Goal: Information Seeking & Learning: Learn about a topic

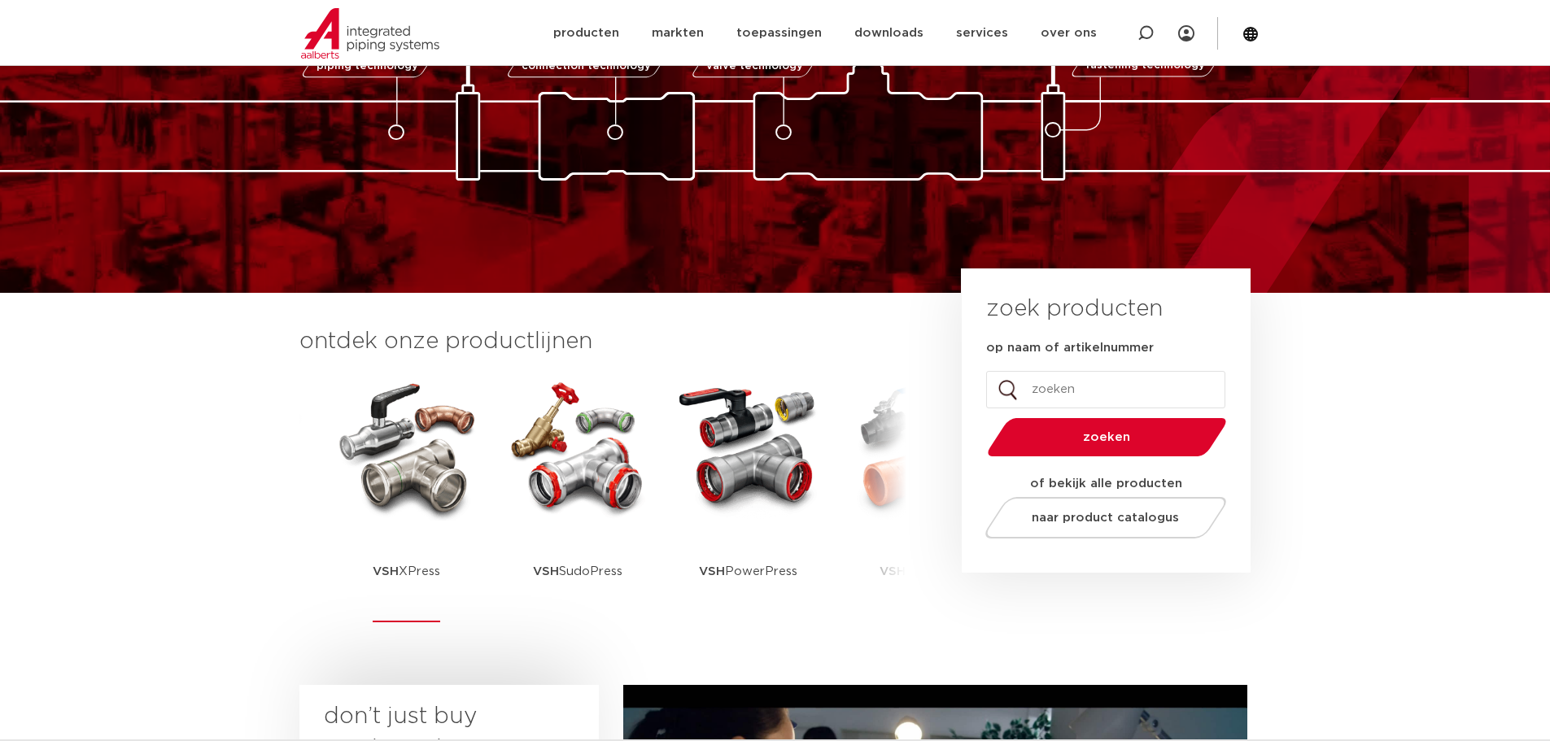
click at [413, 496] on img at bounding box center [407, 447] width 146 height 146
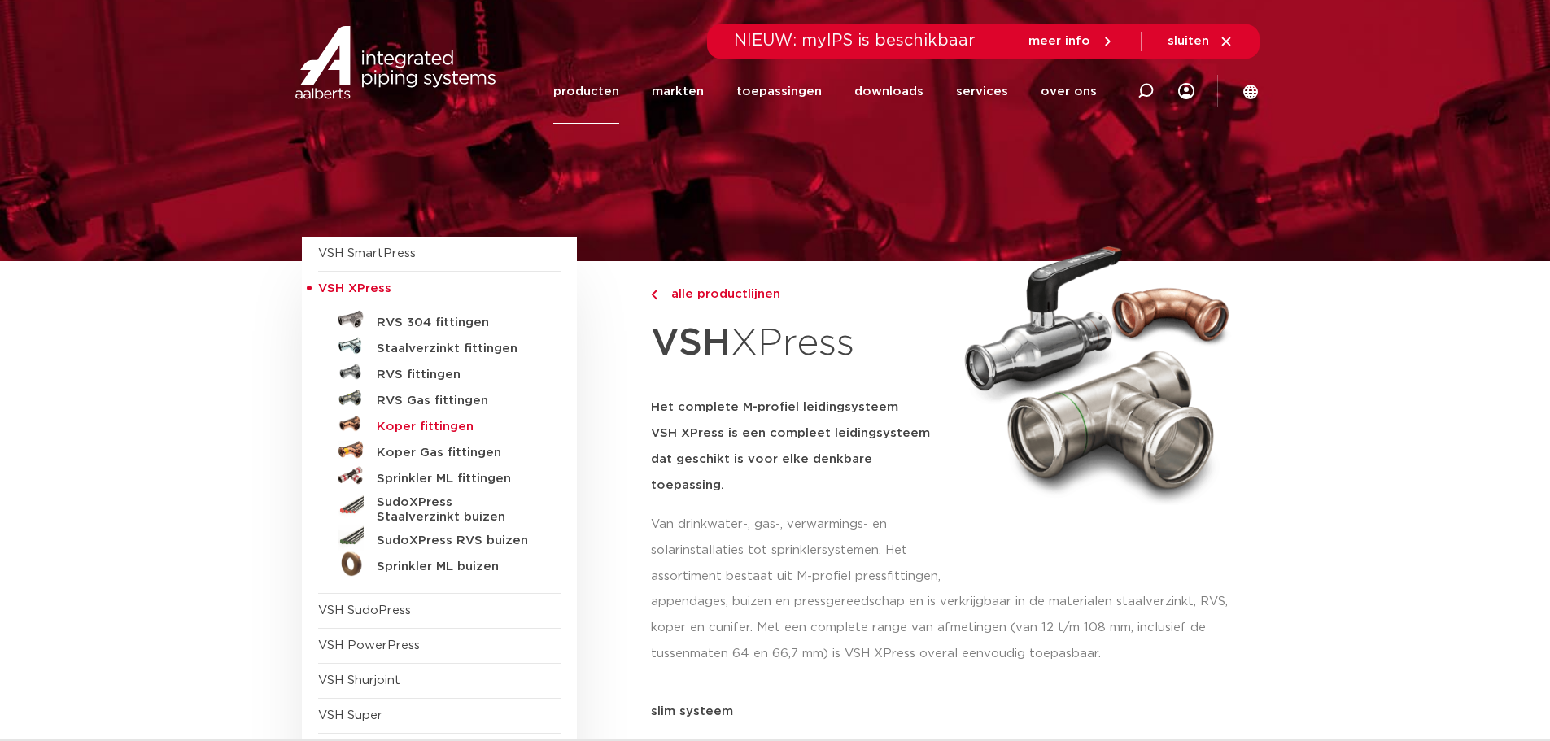
click at [396, 425] on h5 "Koper fittingen" at bounding box center [457, 427] width 161 height 15
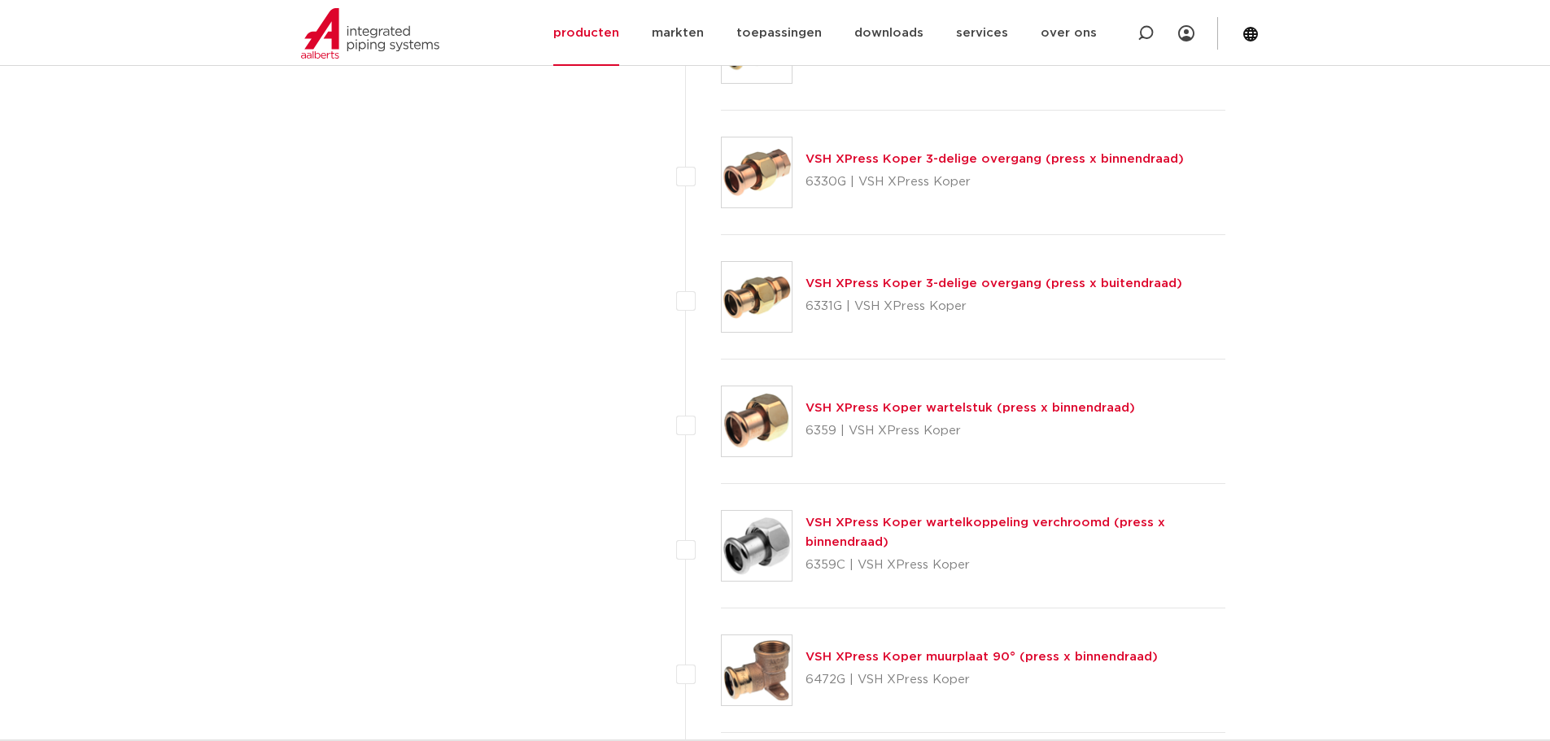
scroll to position [2115, 0]
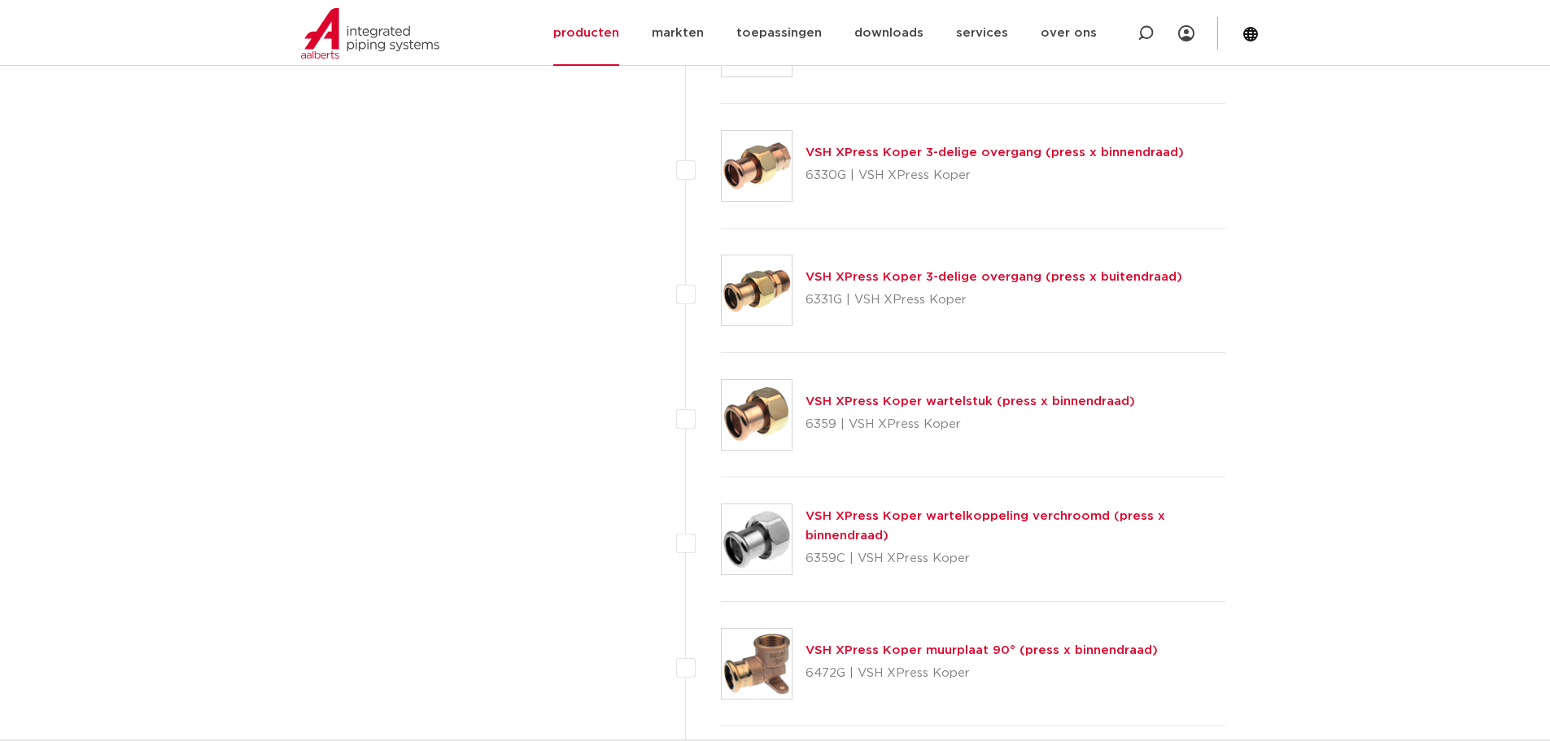
click at [769, 406] on img at bounding box center [757, 415] width 70 height 70
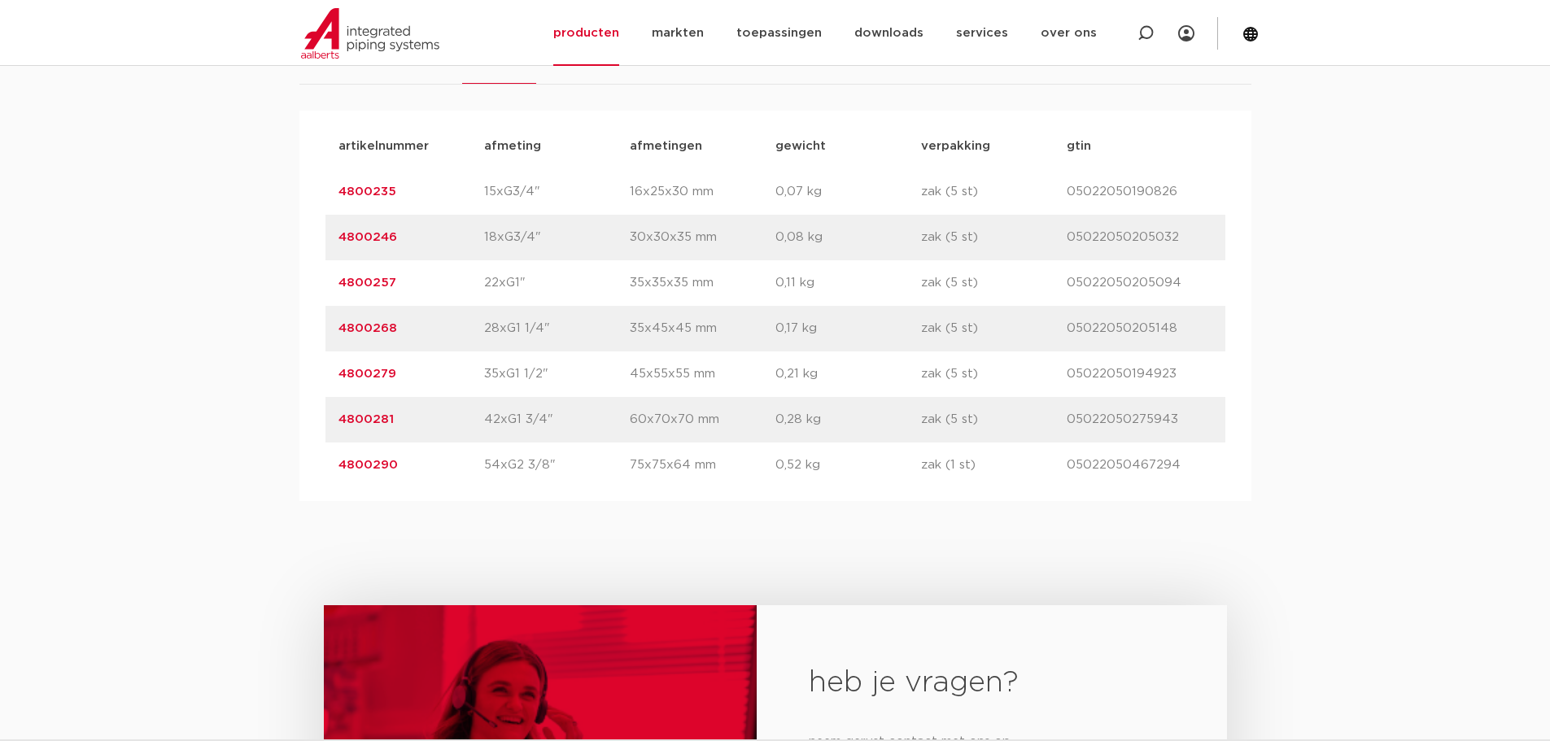
scroll to position [1058, 0]
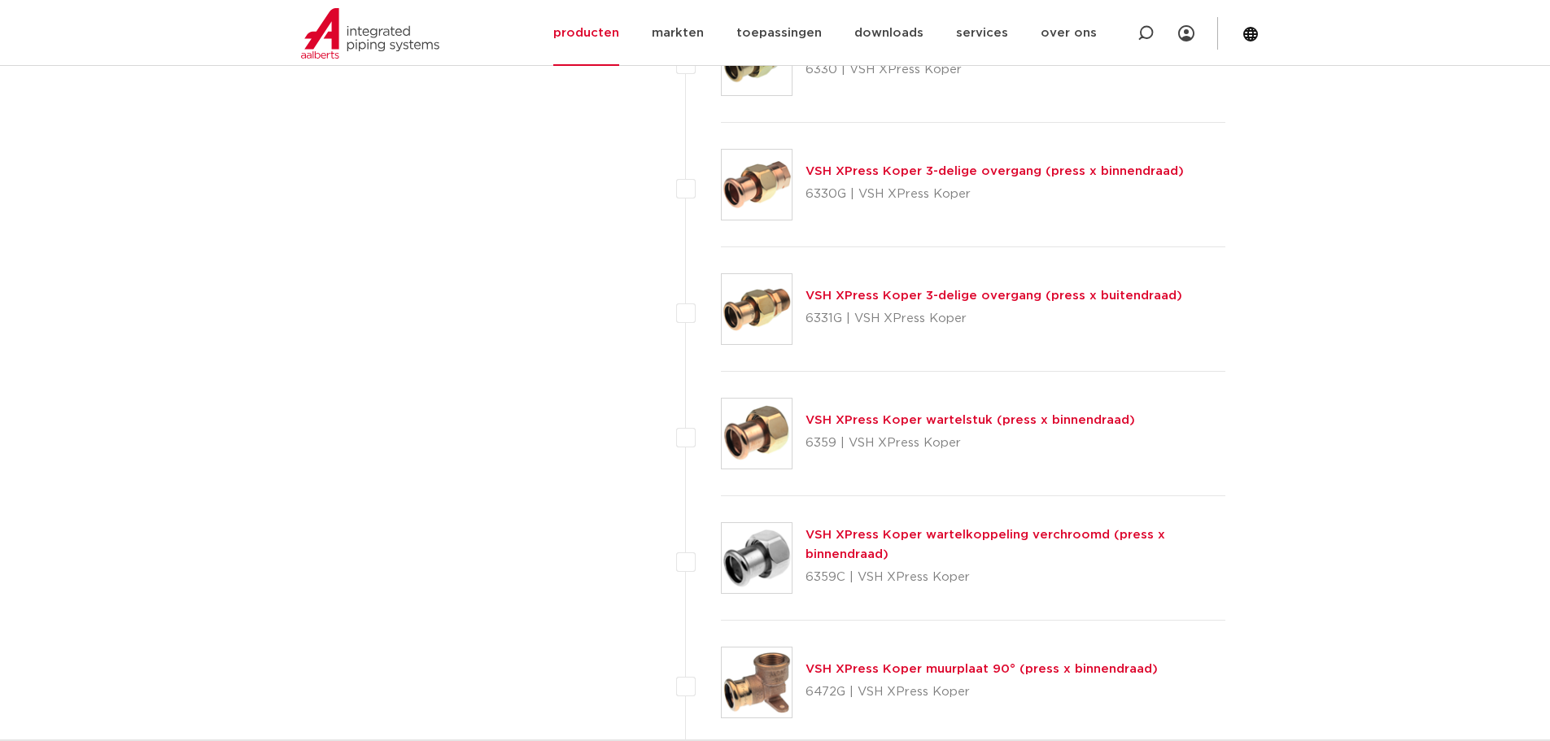
scroll to position [2115, 0]
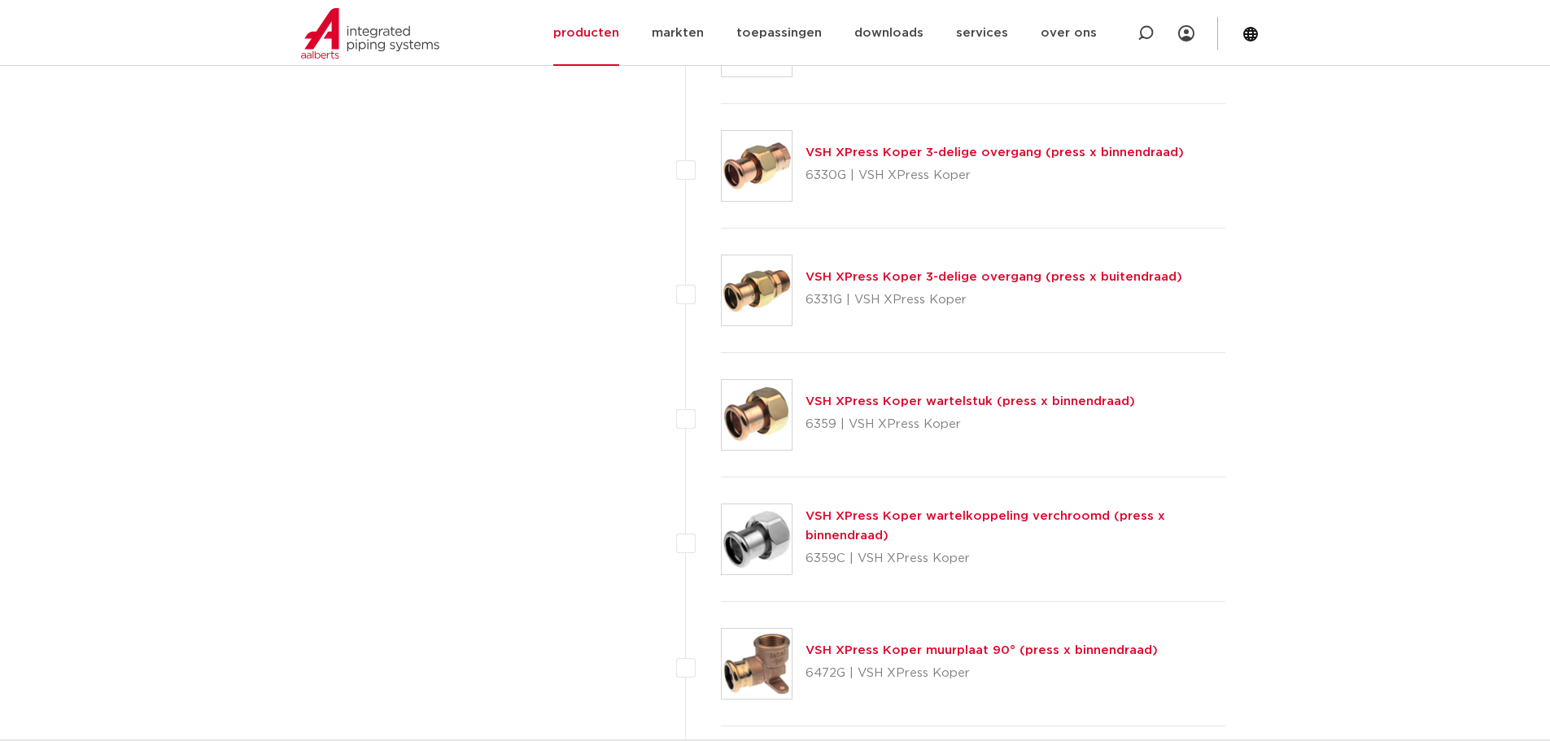
click at [774, 412] on img at bounding box center [757, 415] width 70 height 70
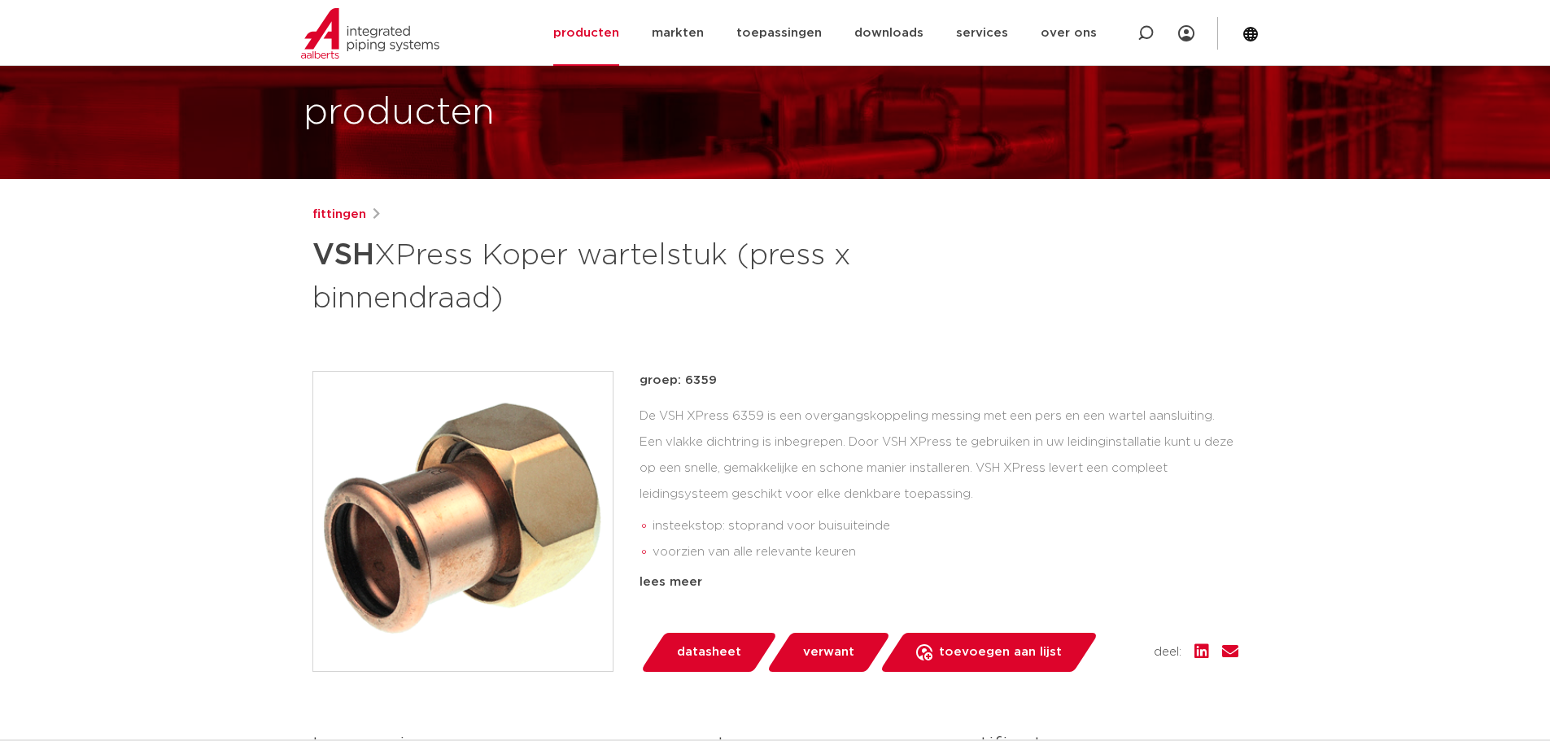
scroll to position [81, 0]
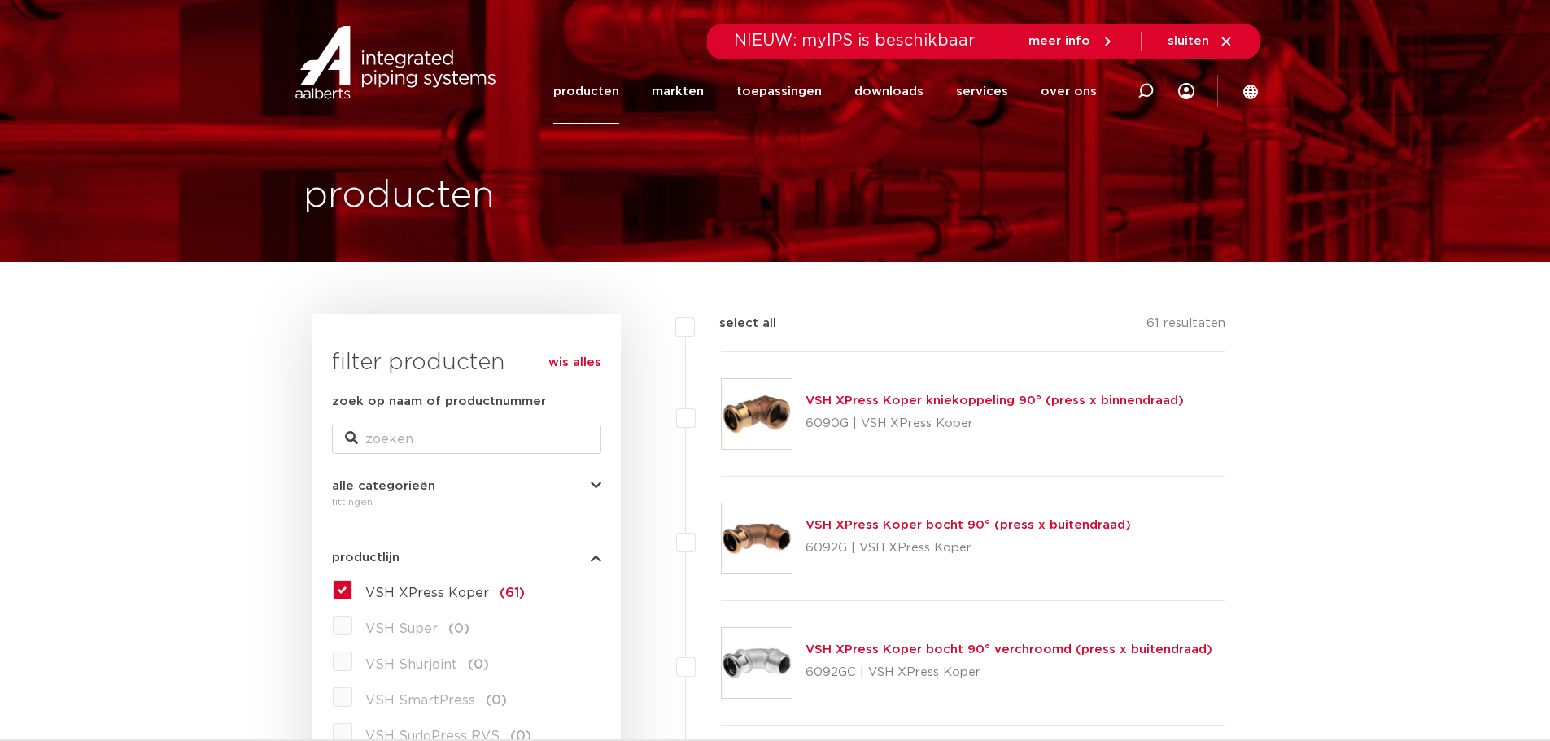
click at [349, 76] on img at bounding box center [395, 62] width 208 height 73
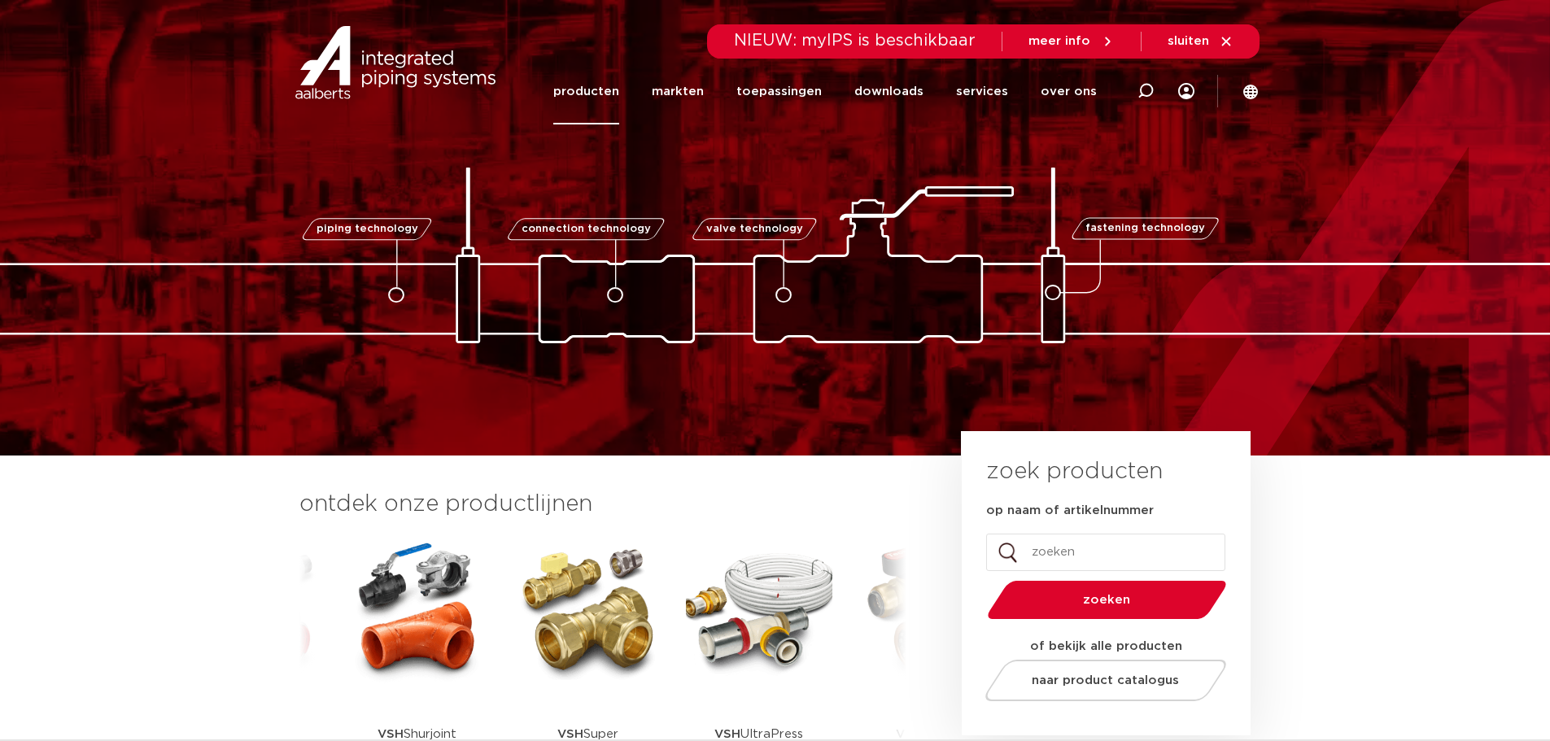
click at [609, 95] on link "producten" at bounding box center [586, 92] width 66 height 66
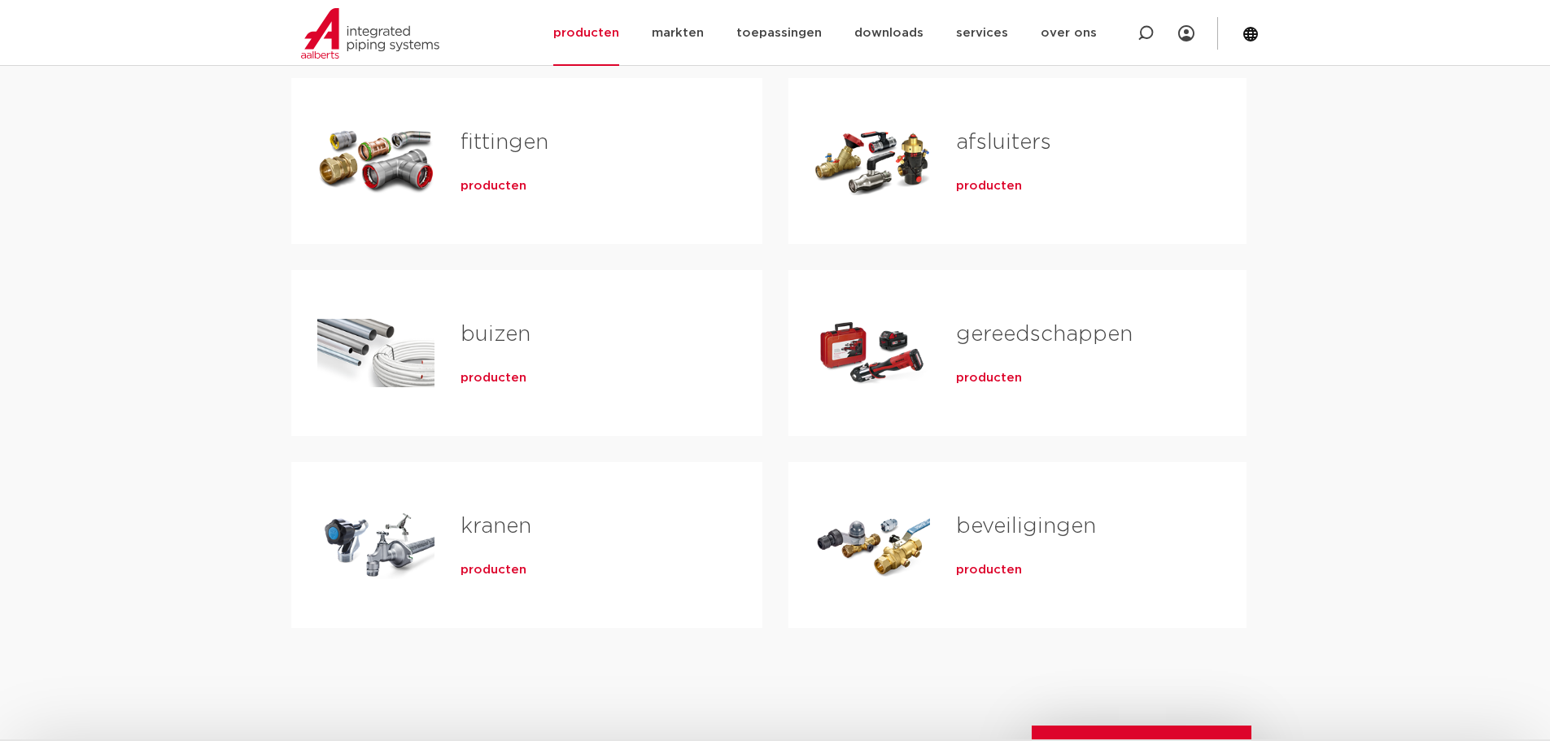
scroll to position [325, 0]
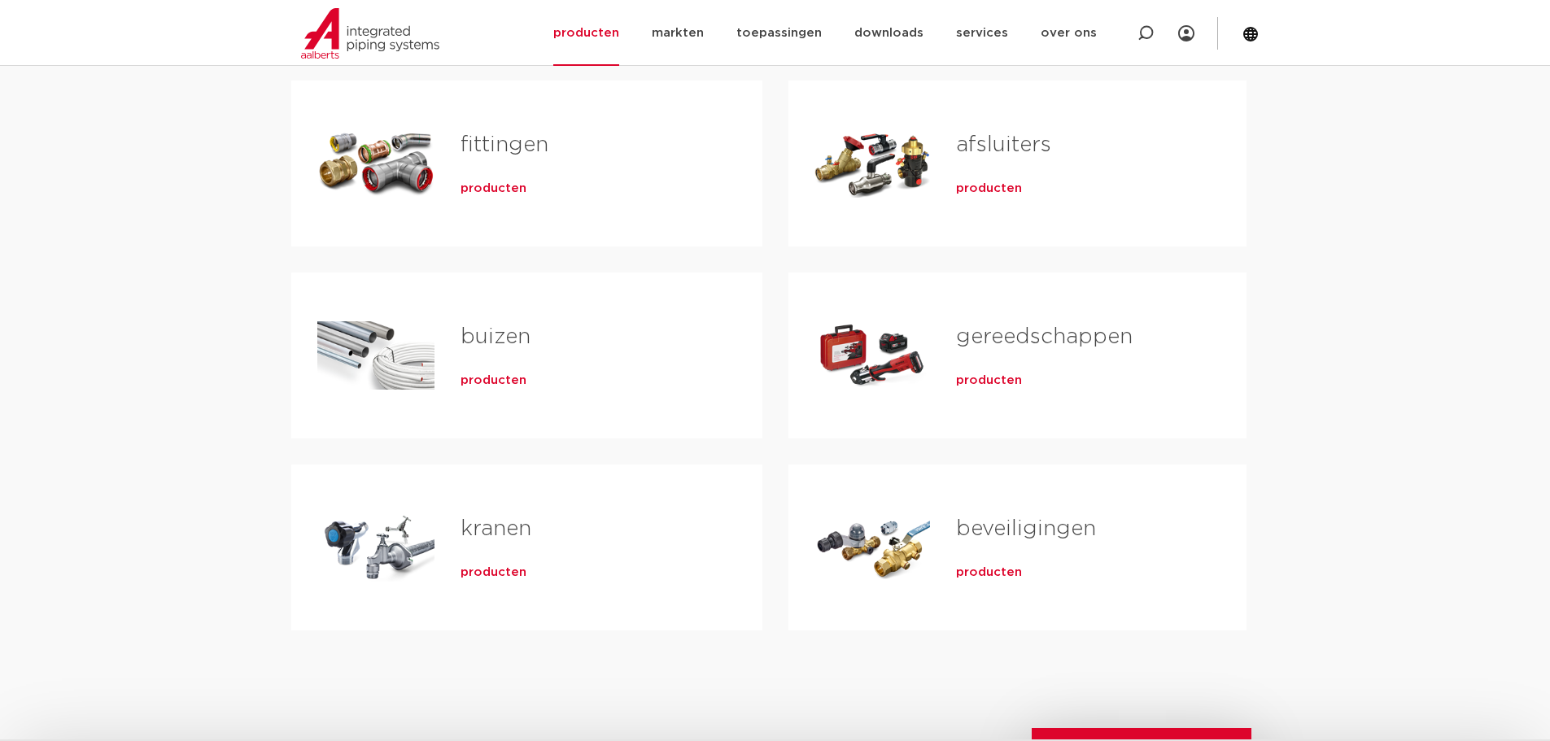
click at [966, 567] on span "producten" at bounding box center [989, 573] width 66 height 16
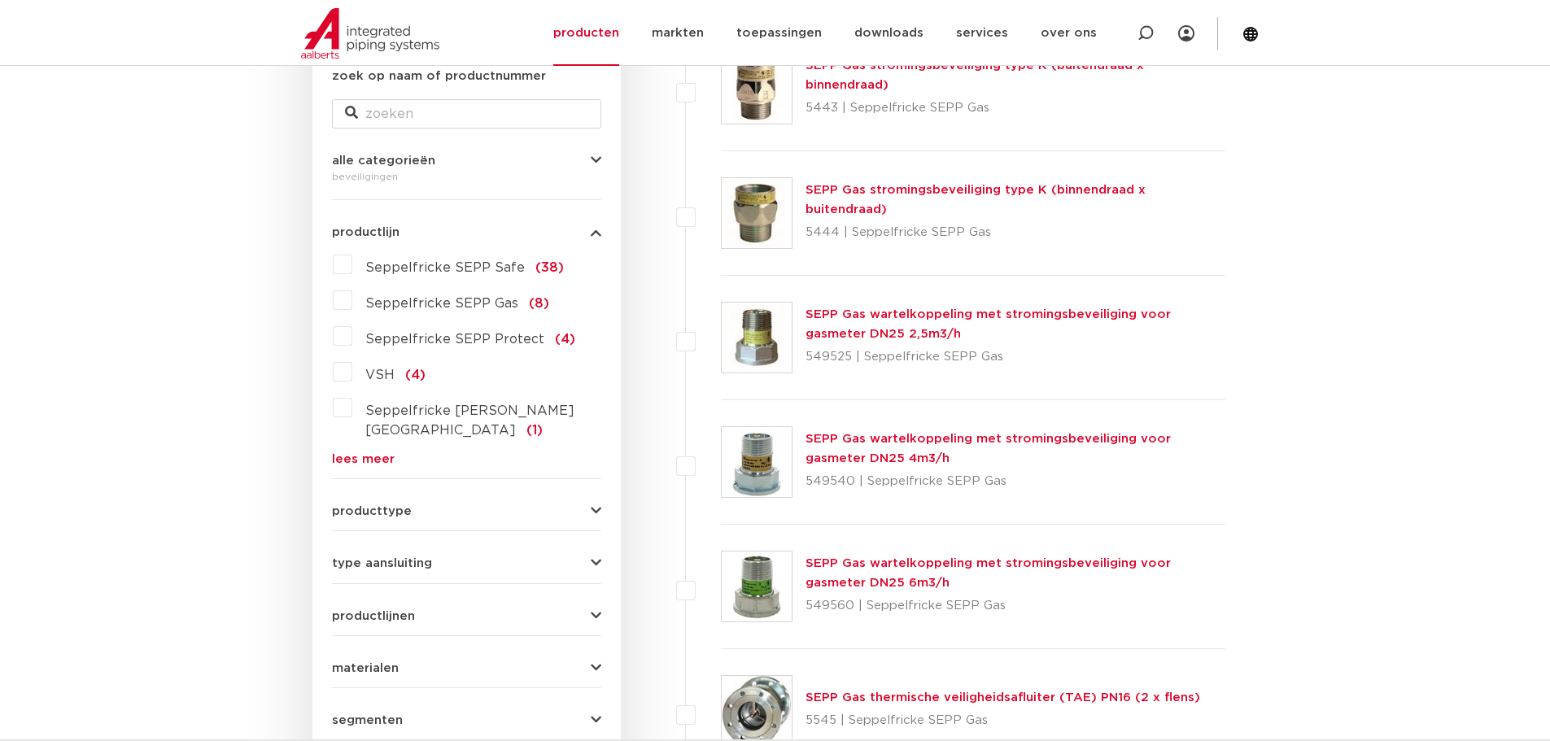
scroll to position [407, 0]
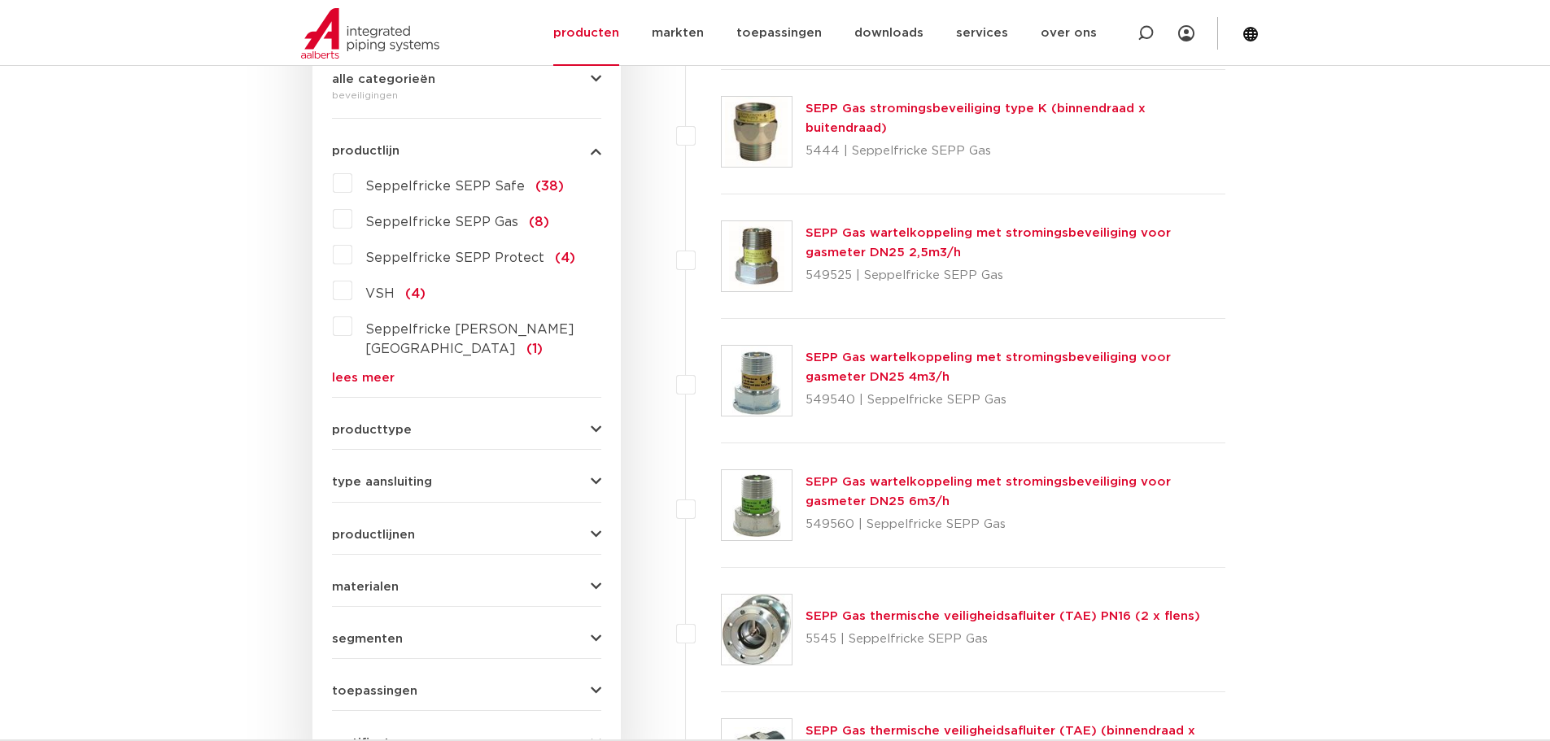
click at [467, 476] on button "type aansluiting" at bounding box center [466, 482] width 269 height 12
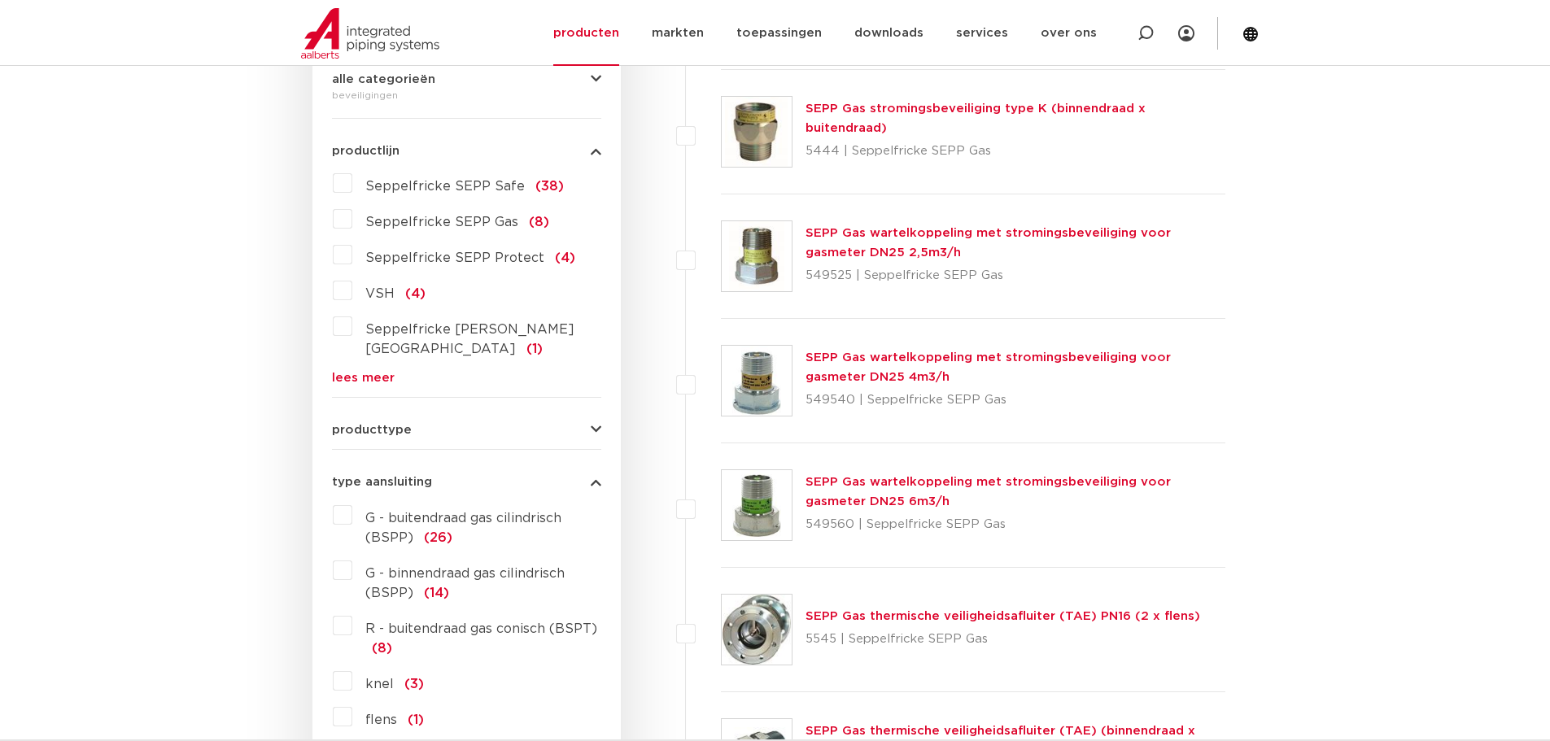
scroll to position [488, 0]
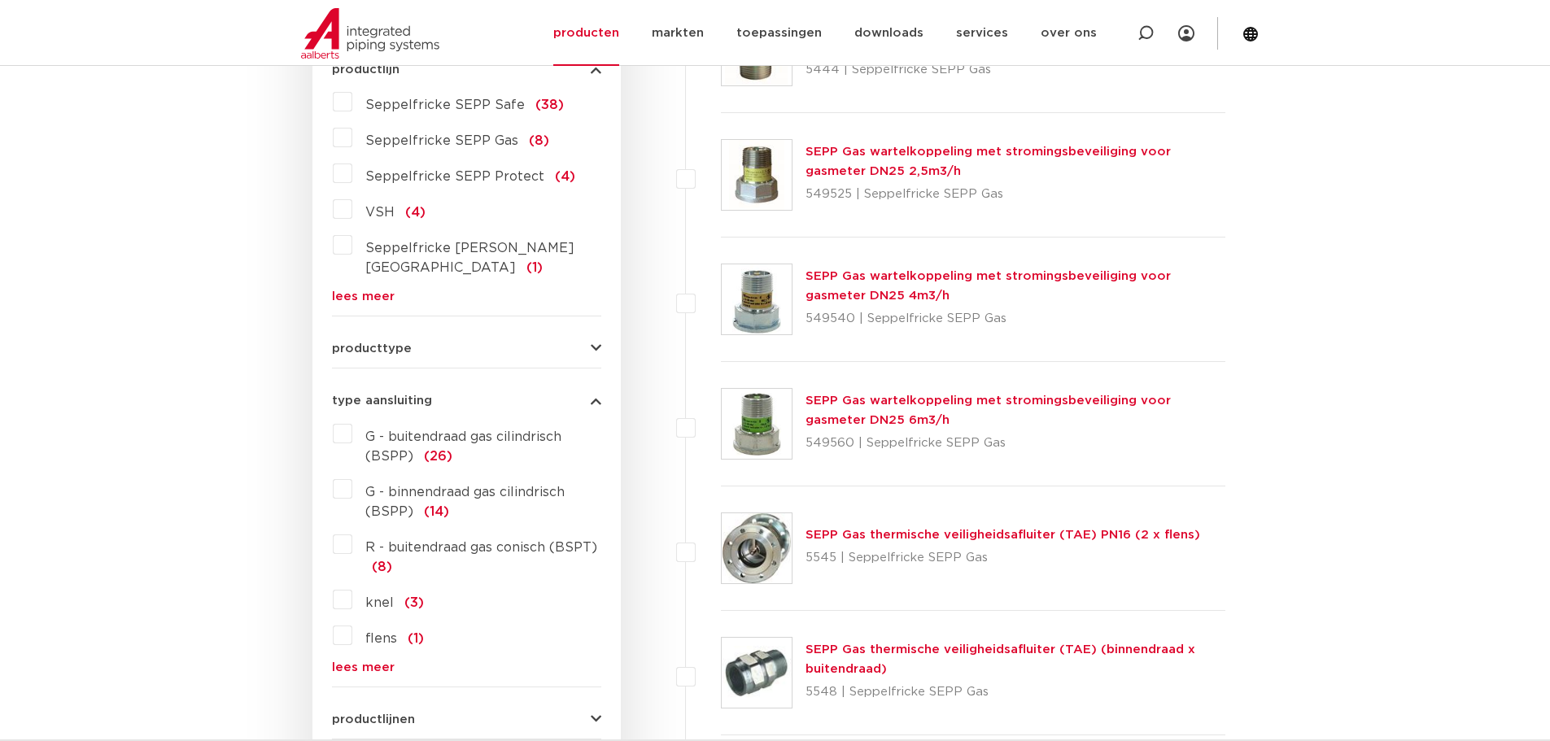
click at [477, 395] on button "type aansluiting" at bounding box center [466, 401] width 269 height 12
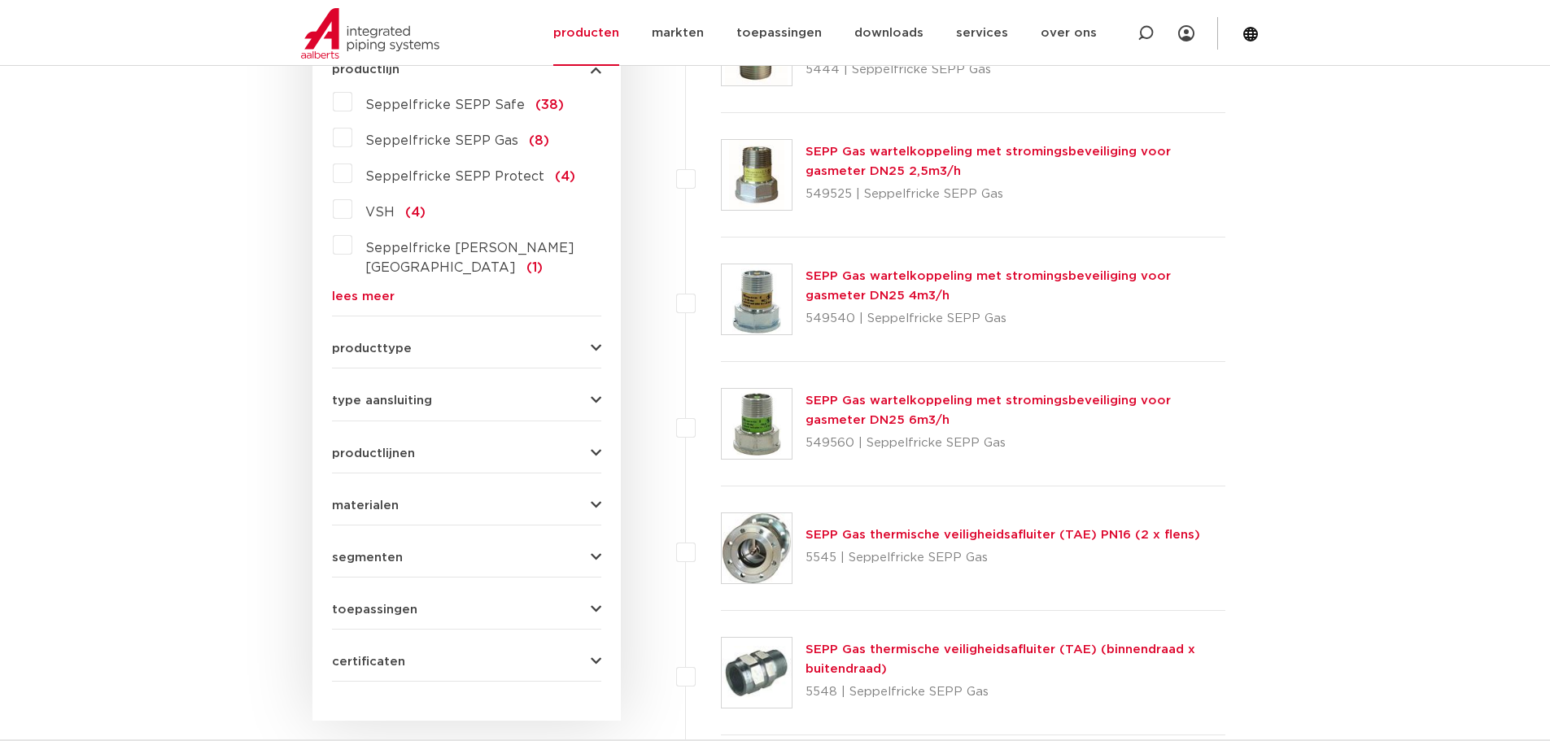
click at [418, 656] on button "certificaten" at bounding box center [466, 662] width 269 height 12
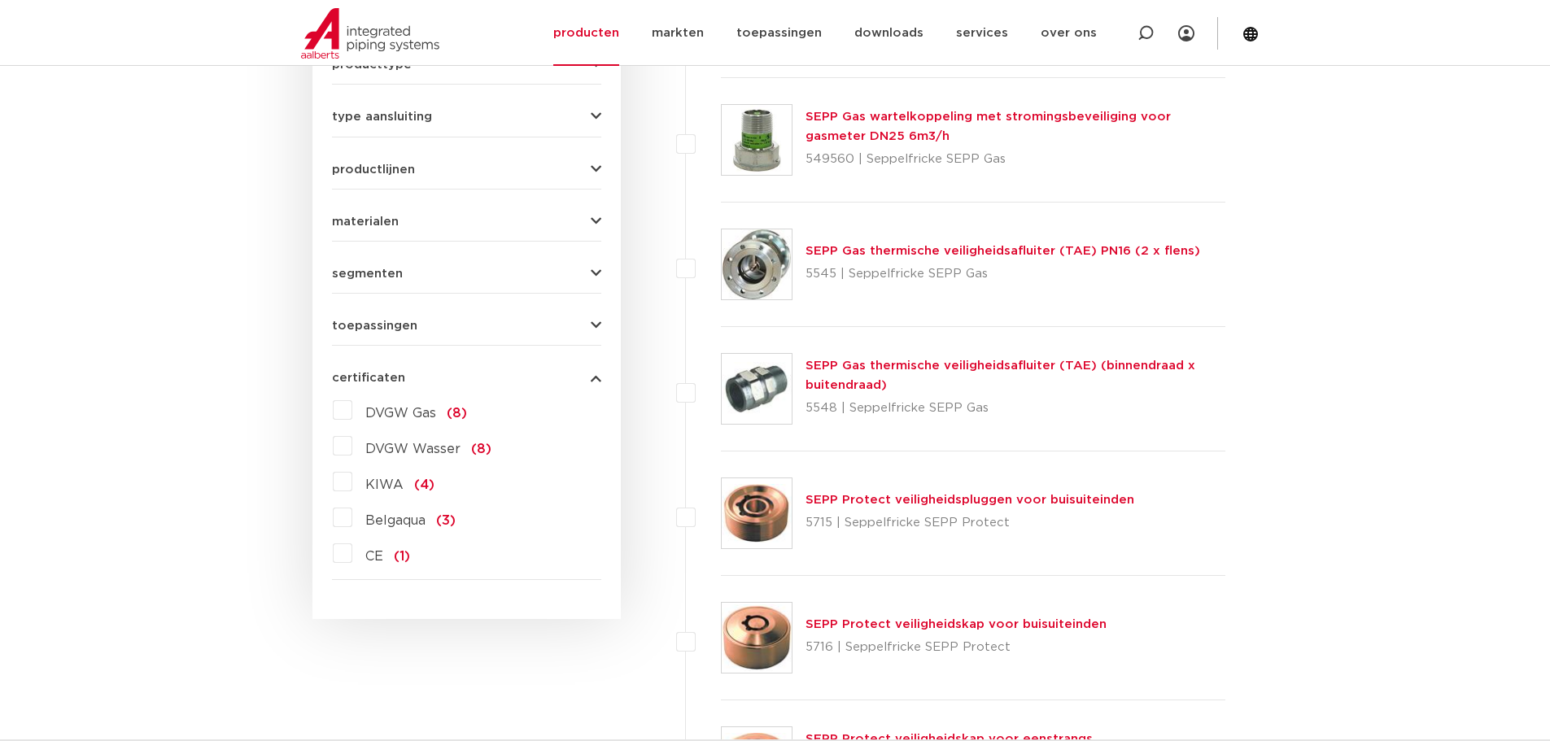
scroll to position [732, 0]
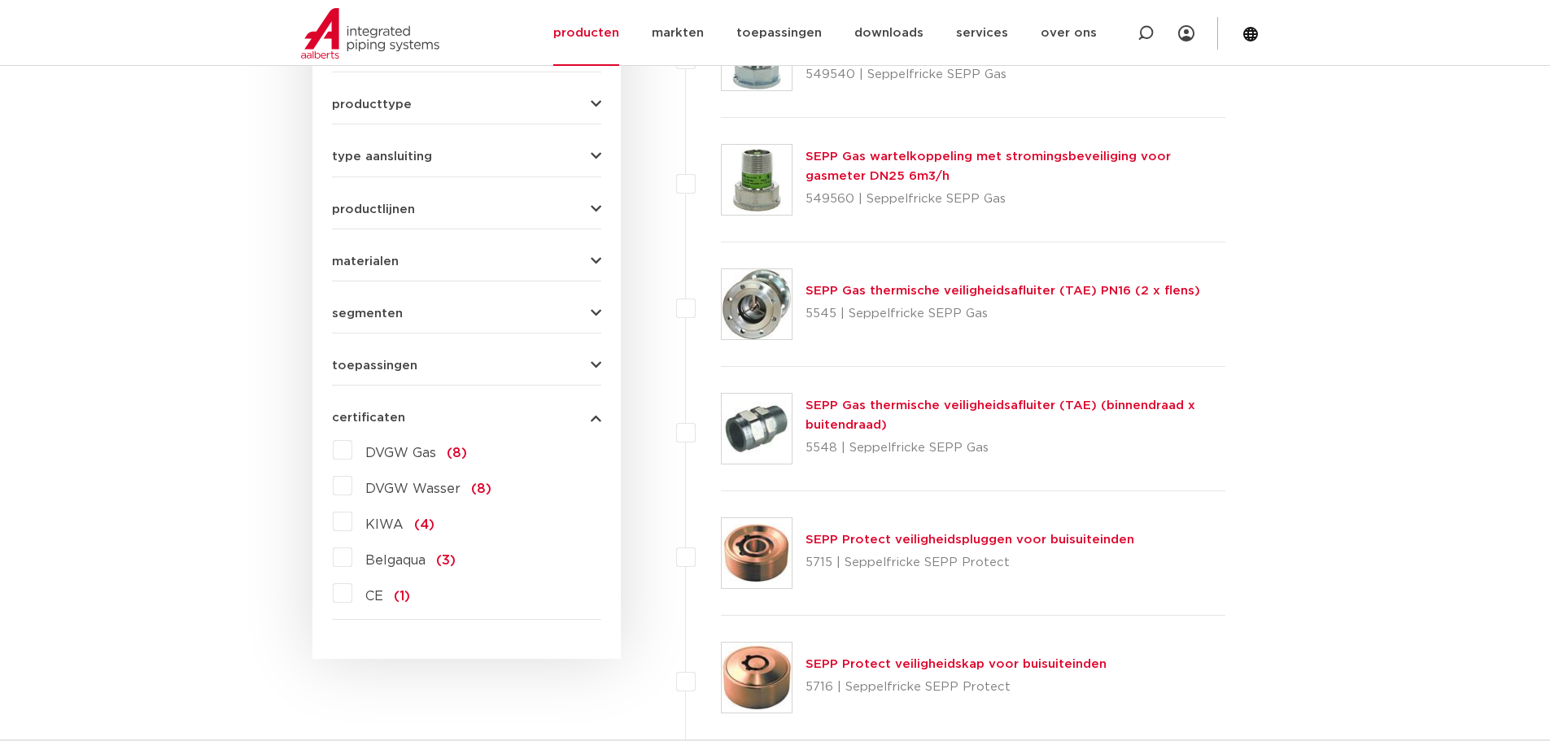
click at [464, 407] on div "certificaten DVGW Gas (8) DVGW Wasser (8) KIWA (4) Belgaqua (3) CE (1)" at bounding box center [466, 502] width 269 height 207
click at [462, 412] on button "certificaten" at bounding box center [466, 418] width 269 height 12
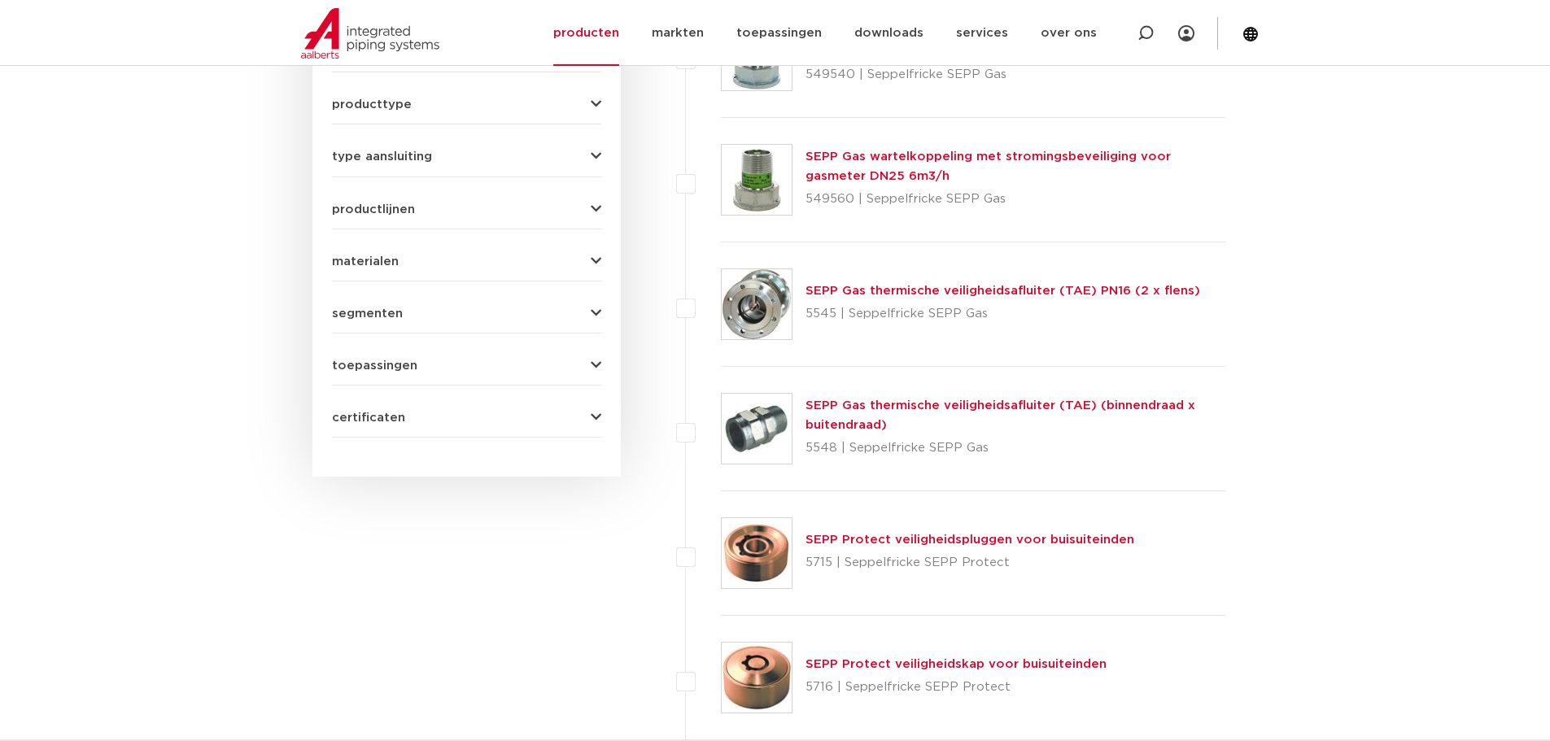
click at [465, 359] on form "zoek op naam of productnummer alle categorieën beveiligingen fittingen afsluite…" at bounding box center [466, 49] width 269 height 778
click at [470, 360] on button "toepassingen" at bounding box center [466, 366] width 269 height 12
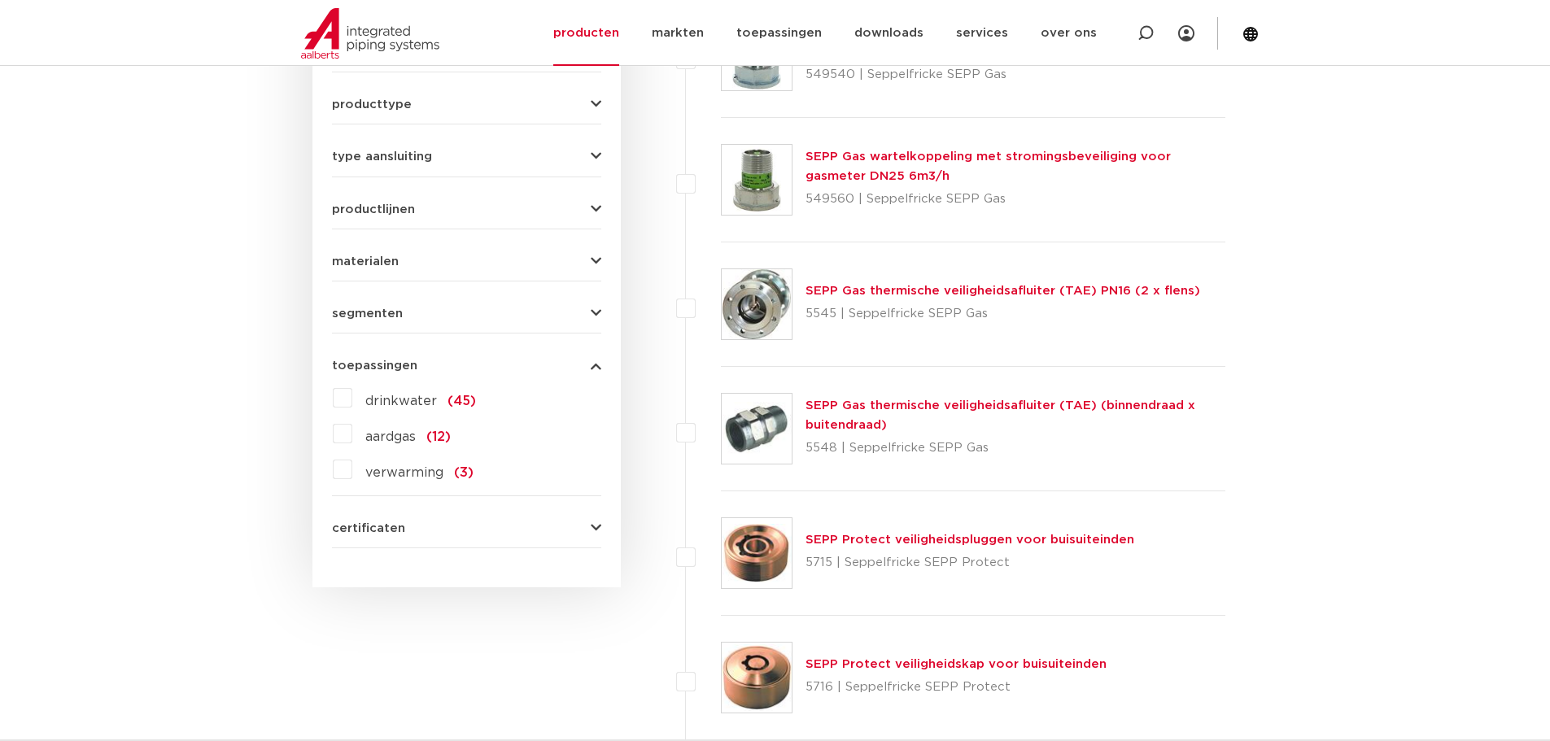
click at [352, 385] on label "drinkwater (45)" at bounding box center [414, 398] width 124 height 26
click at [0, 0] on input "drinkwater (45)" at bounding box center [0, 0] width 0 height 0
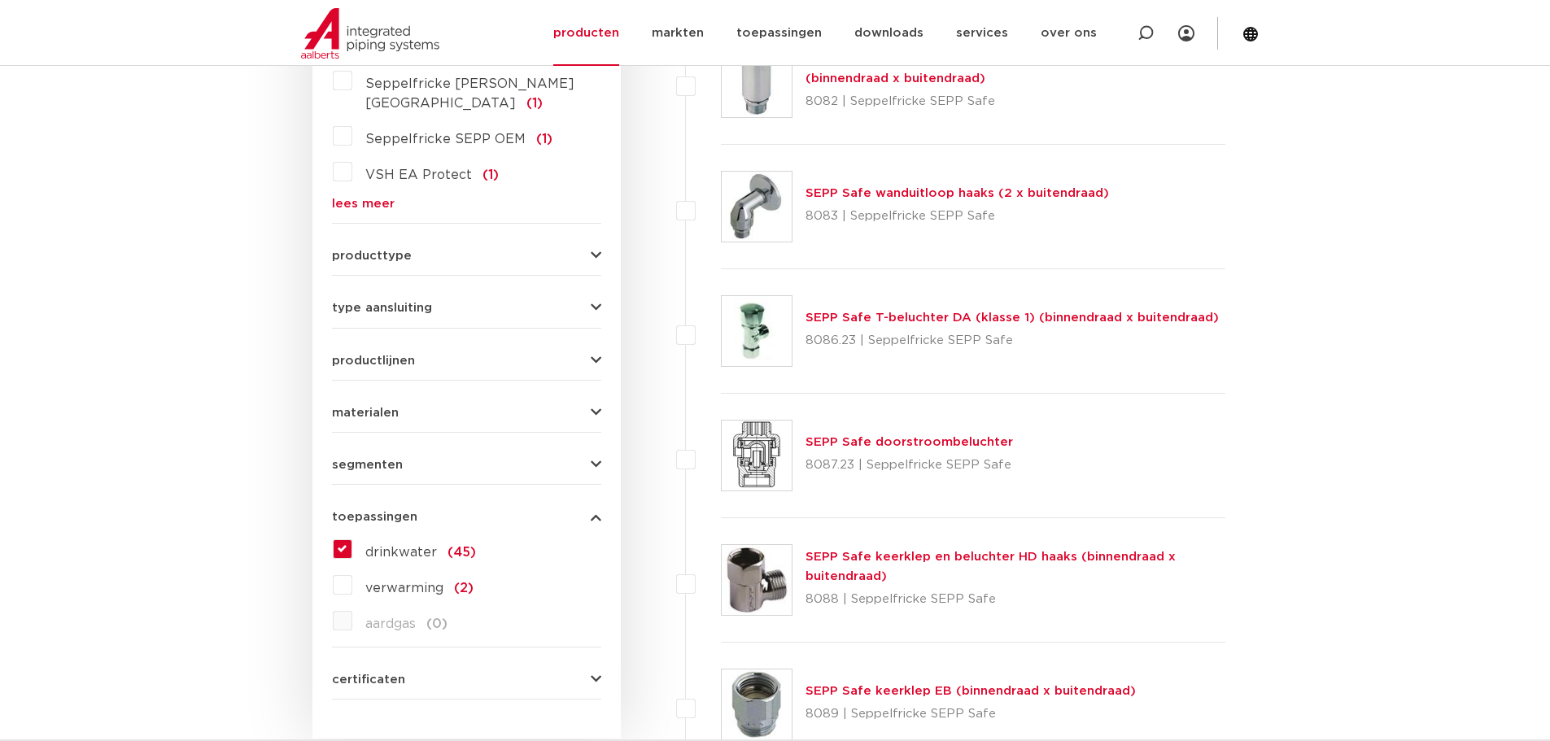
scroll to position [569, 0]
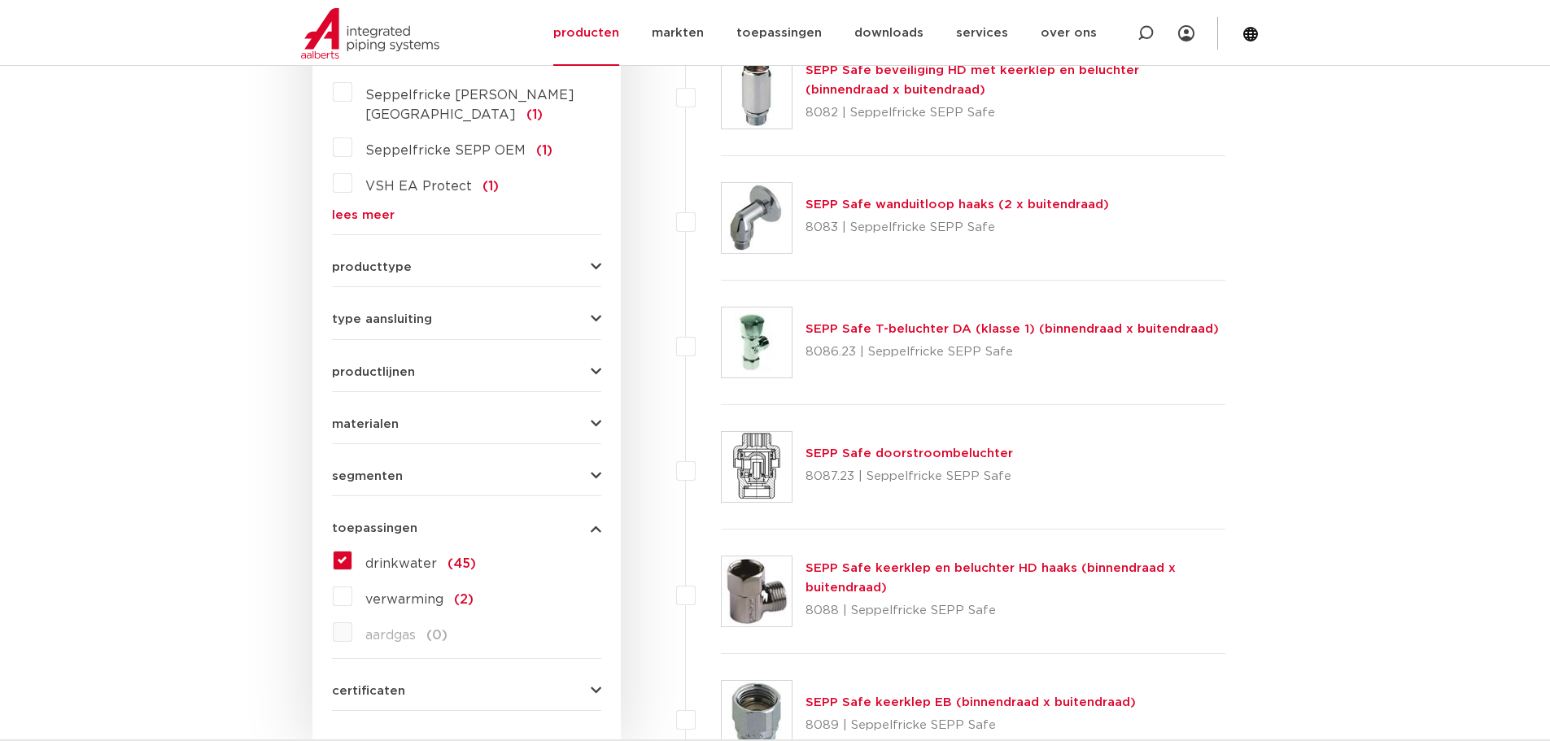
click at [453, 313] on button "type aansluiting" at bounding box center [466, 319] width 269 height 12
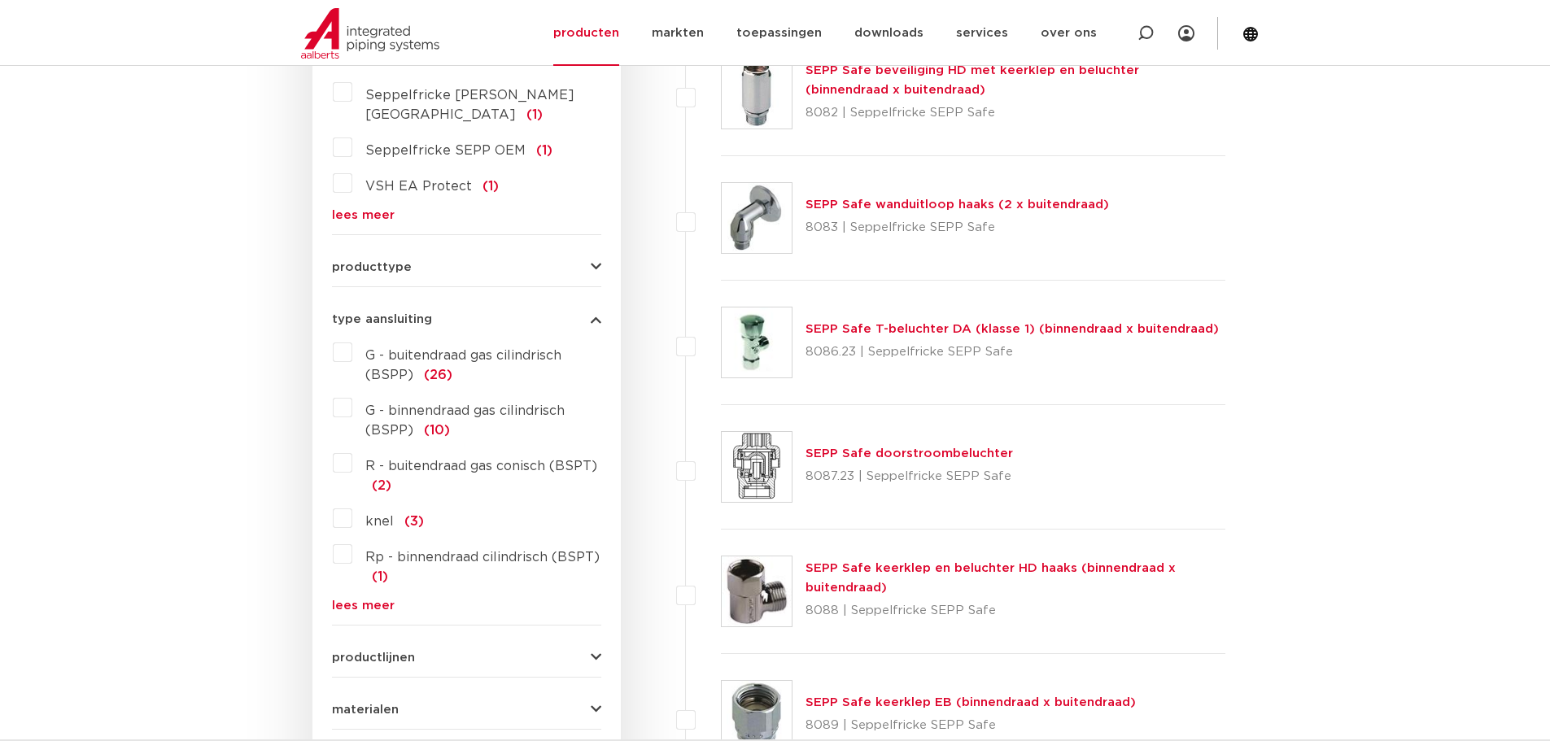
click at [486, 313] on button "type aansluiting" at bounding box center [466, 319] width 269 height 12
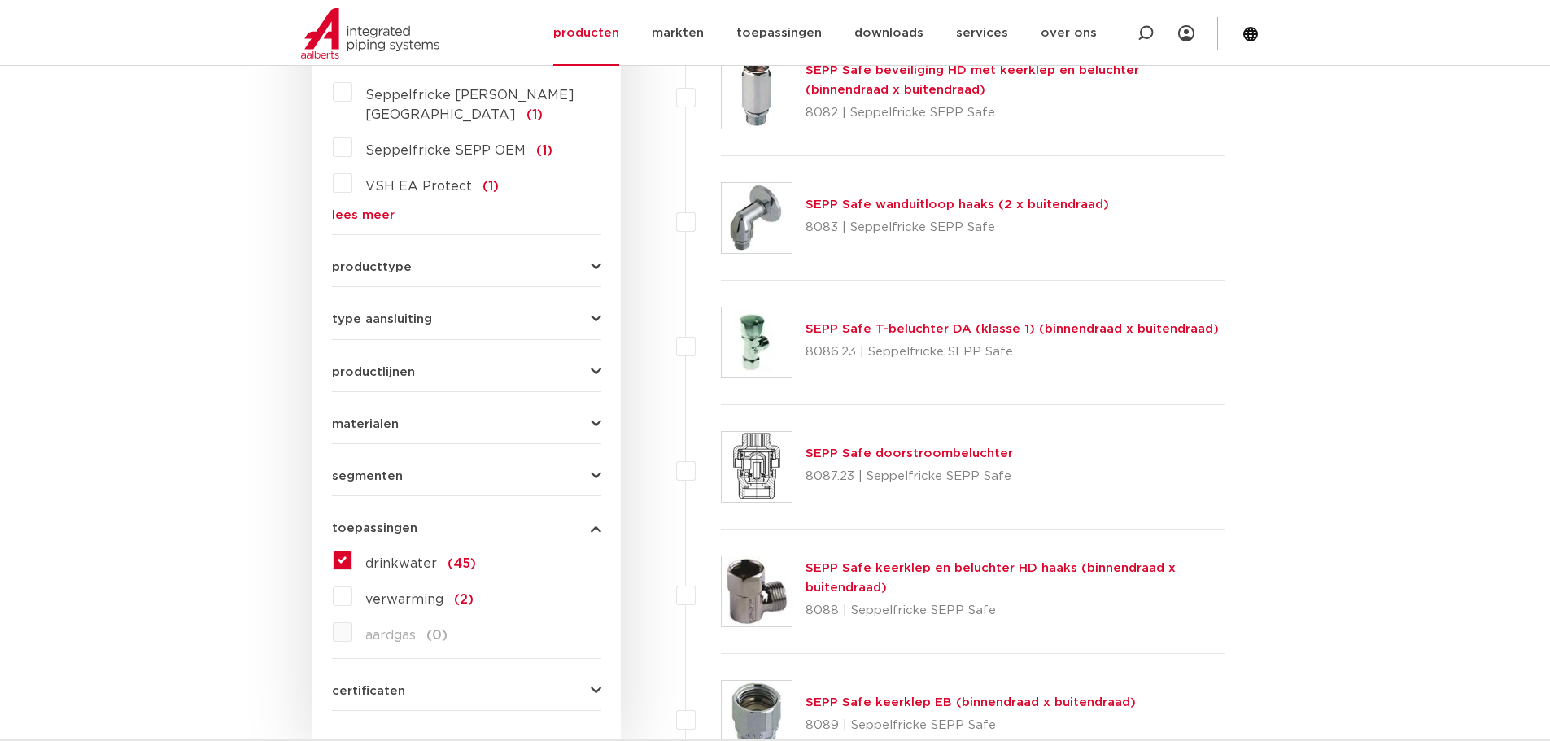
click at [472, 261] on button "producttype" at bounding box center [466, 267] width 269 height 12
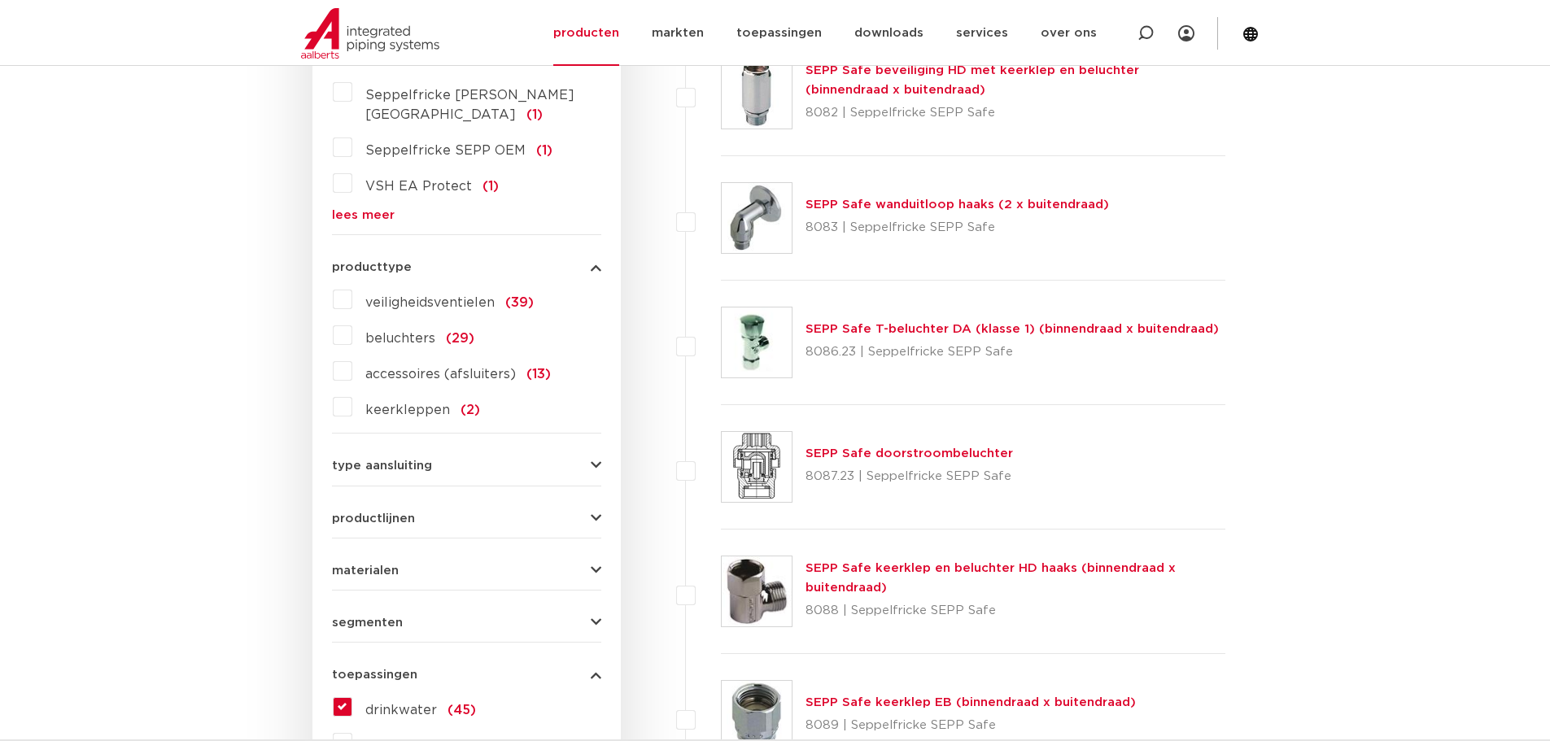
click at [352, 394] on label "keerkleppen (2)" at bounding box center [416, 407] width 128 height 26
click at [0, 0] on input "keerkleppen (2)" at bounding box center [0, 0] width 0 height 0
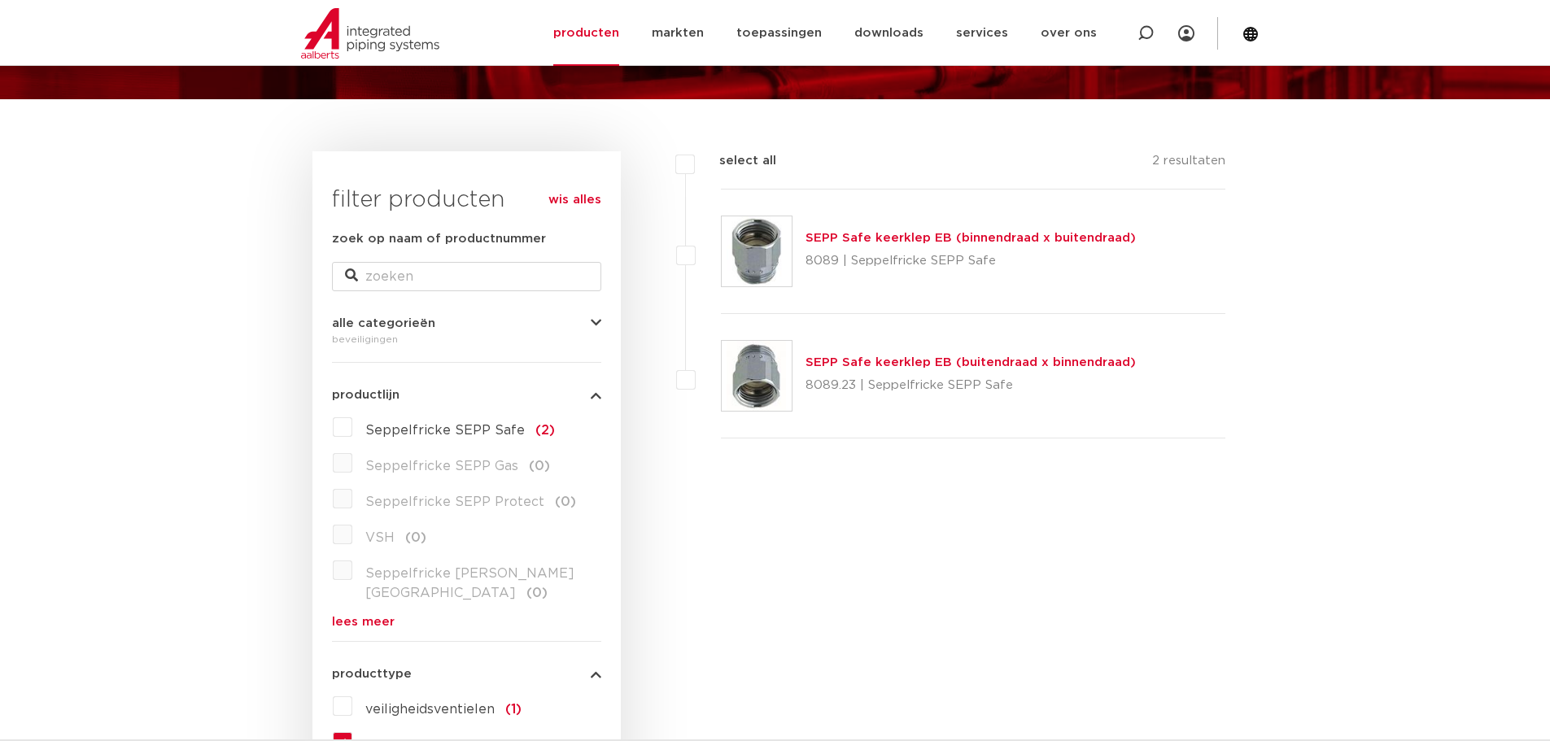
scroll to position [407, 0]
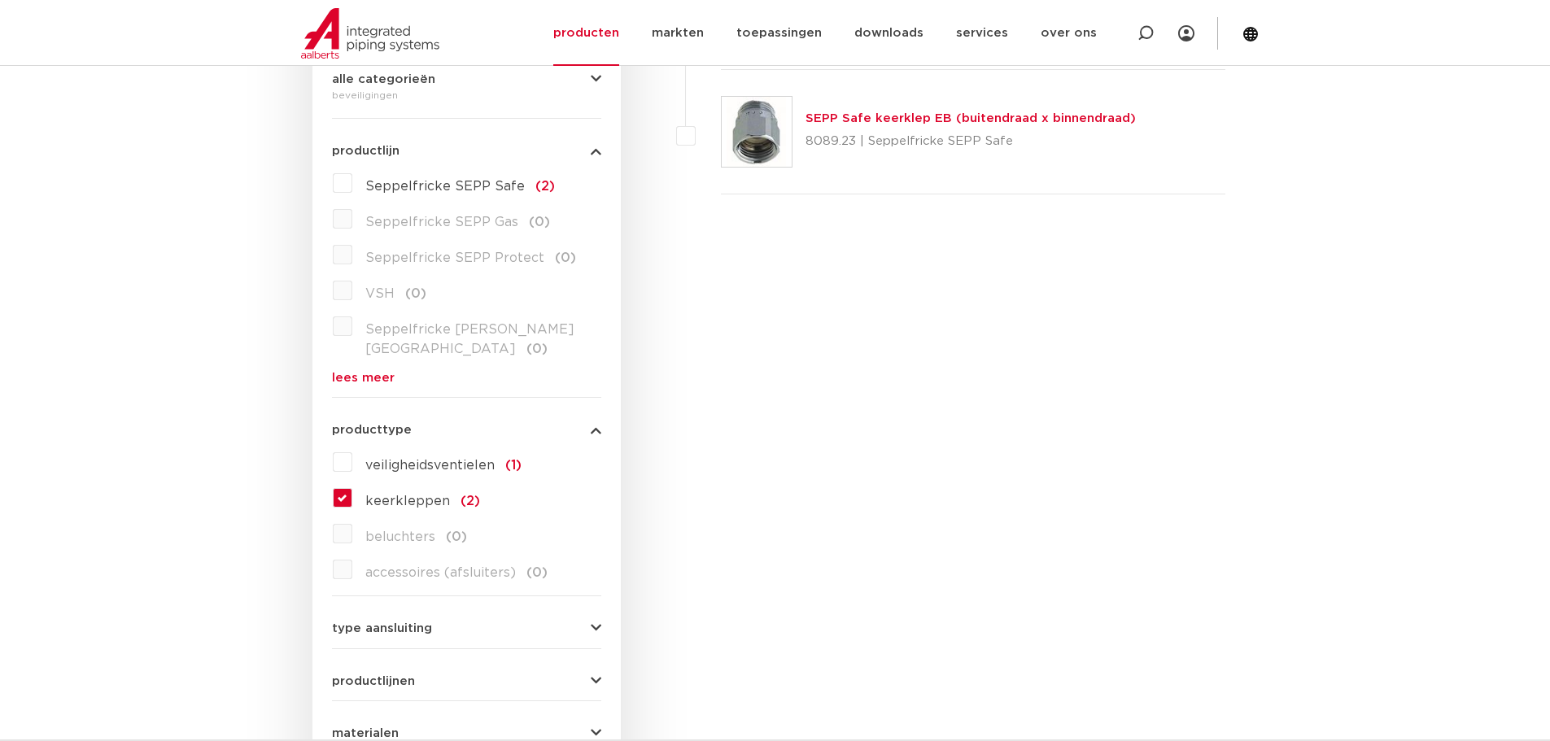
click at [352, 485] on label "keerkleppen (2)" at bounding box center [416, 498] width 128 height 26
click at [0, 0] on input "keerkleppen (2)" at bounding box center [0, 0] width 0 height 0
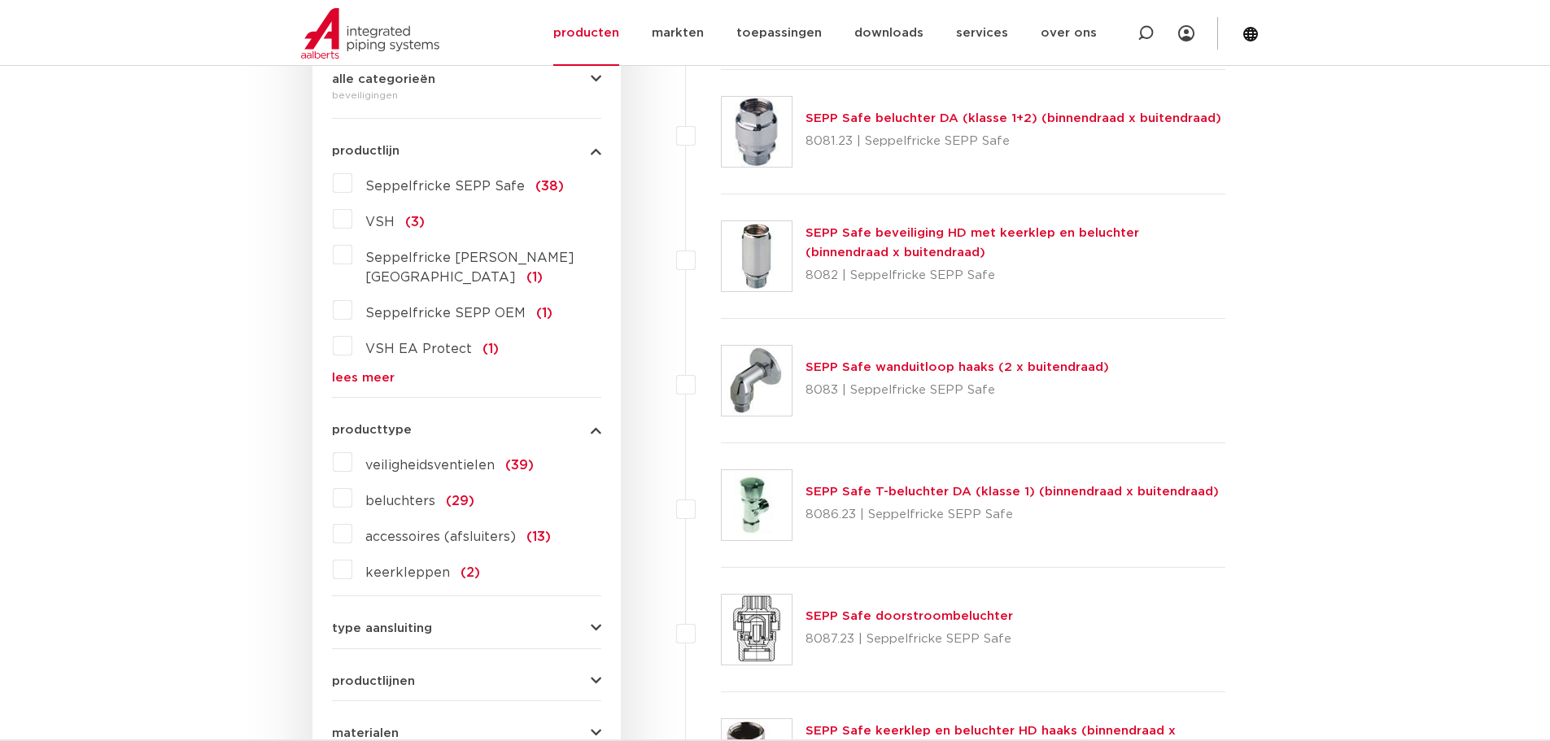
click at [352, 449] on label "veiligheidsventielen (39)" at bounding box center [442, 462] width 181 height 26
click at [0, 0] on input "veiligheidsventielen (39)" at bounding box center [0, 0] width 0 height 0
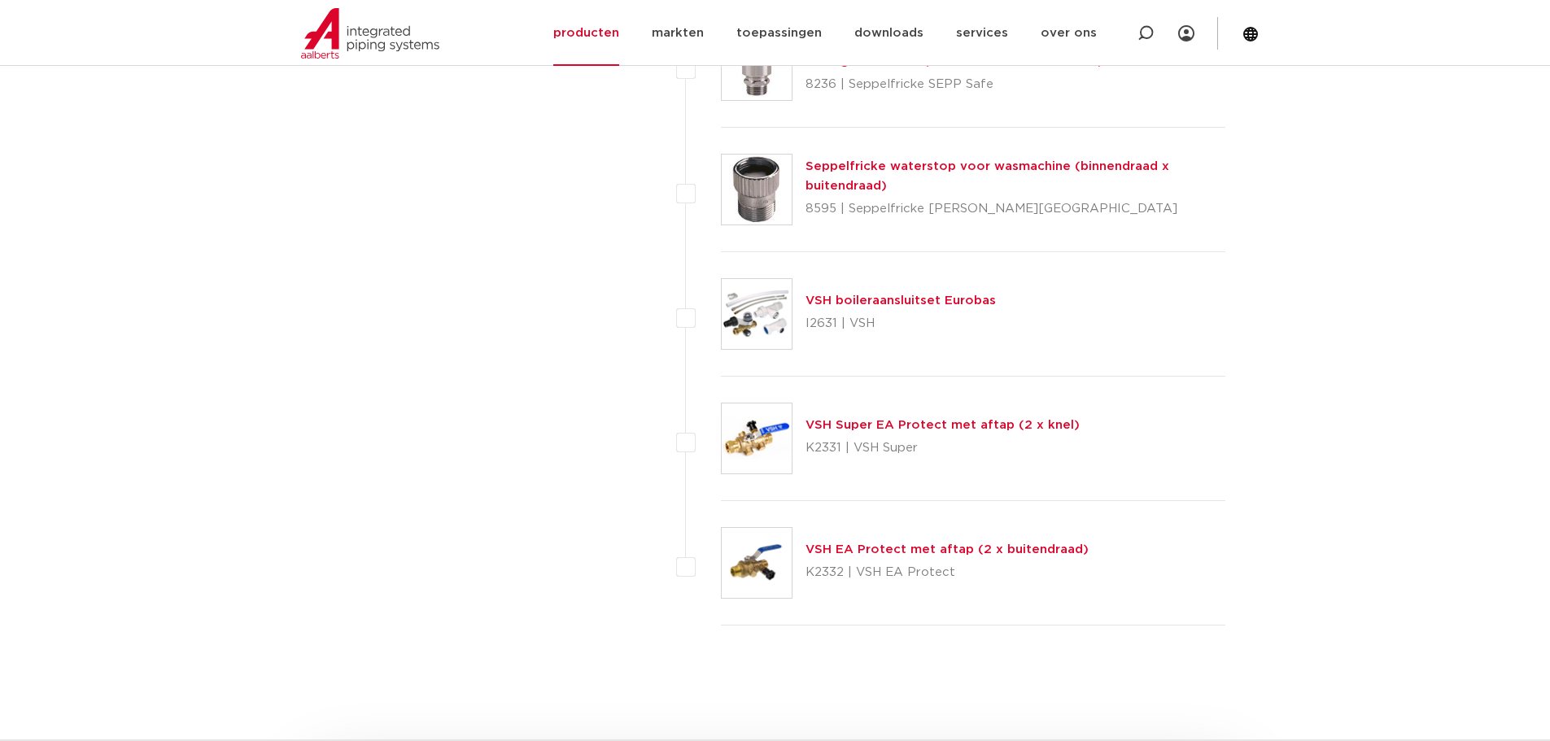
scroll to position [4556, 0]
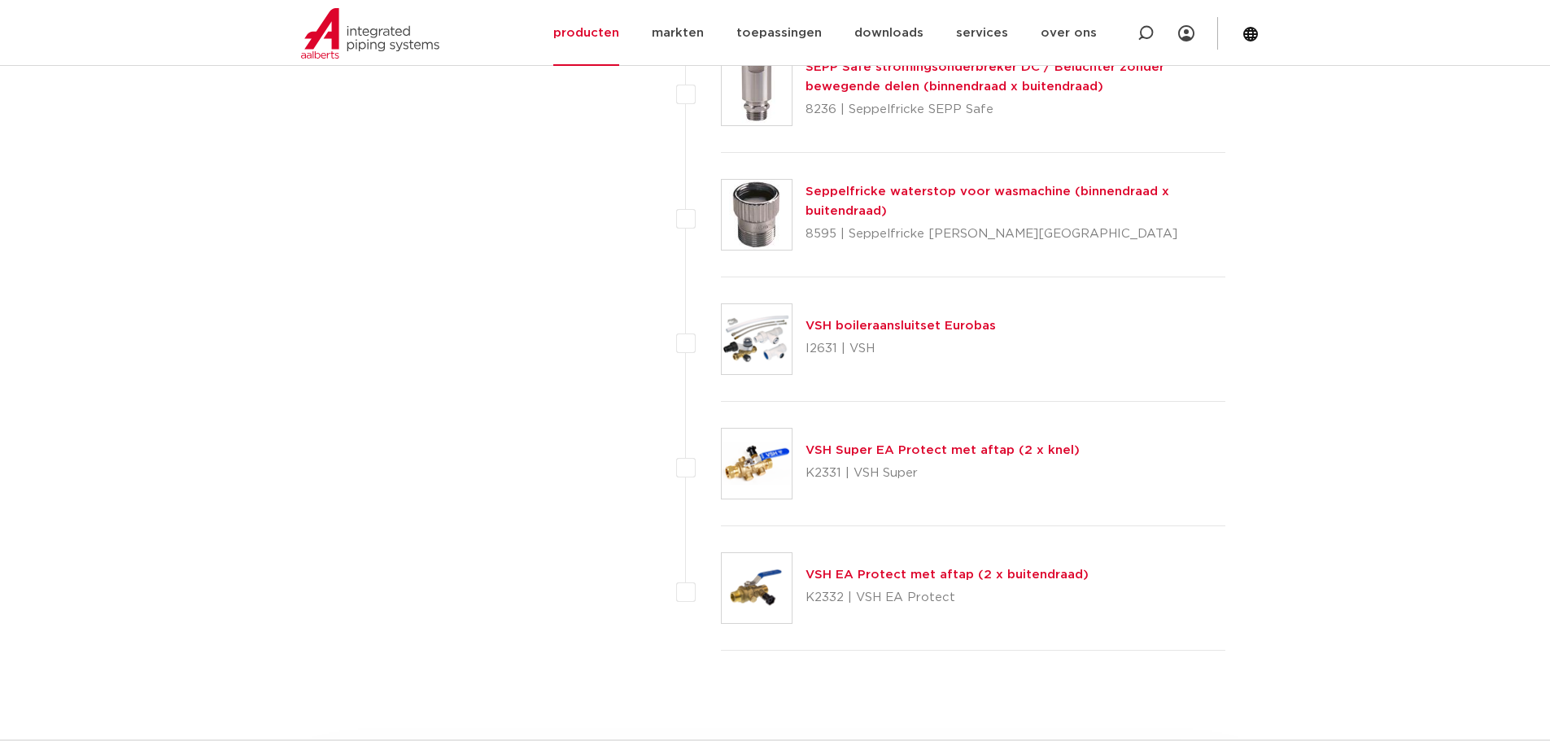
click at [745, 480] on img at bounding box center [757, 464] width 70 height 70
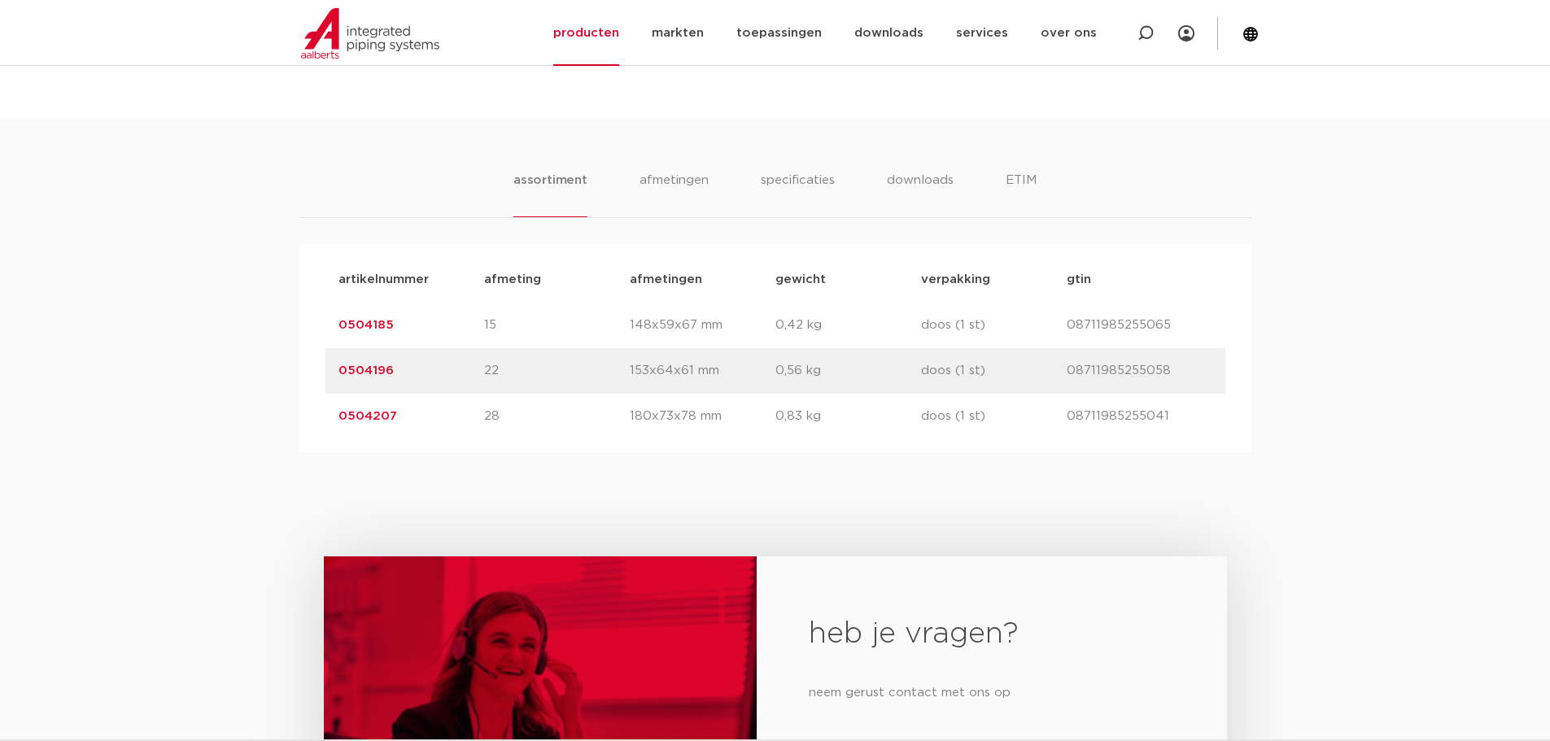
scroll to position [889, 0]
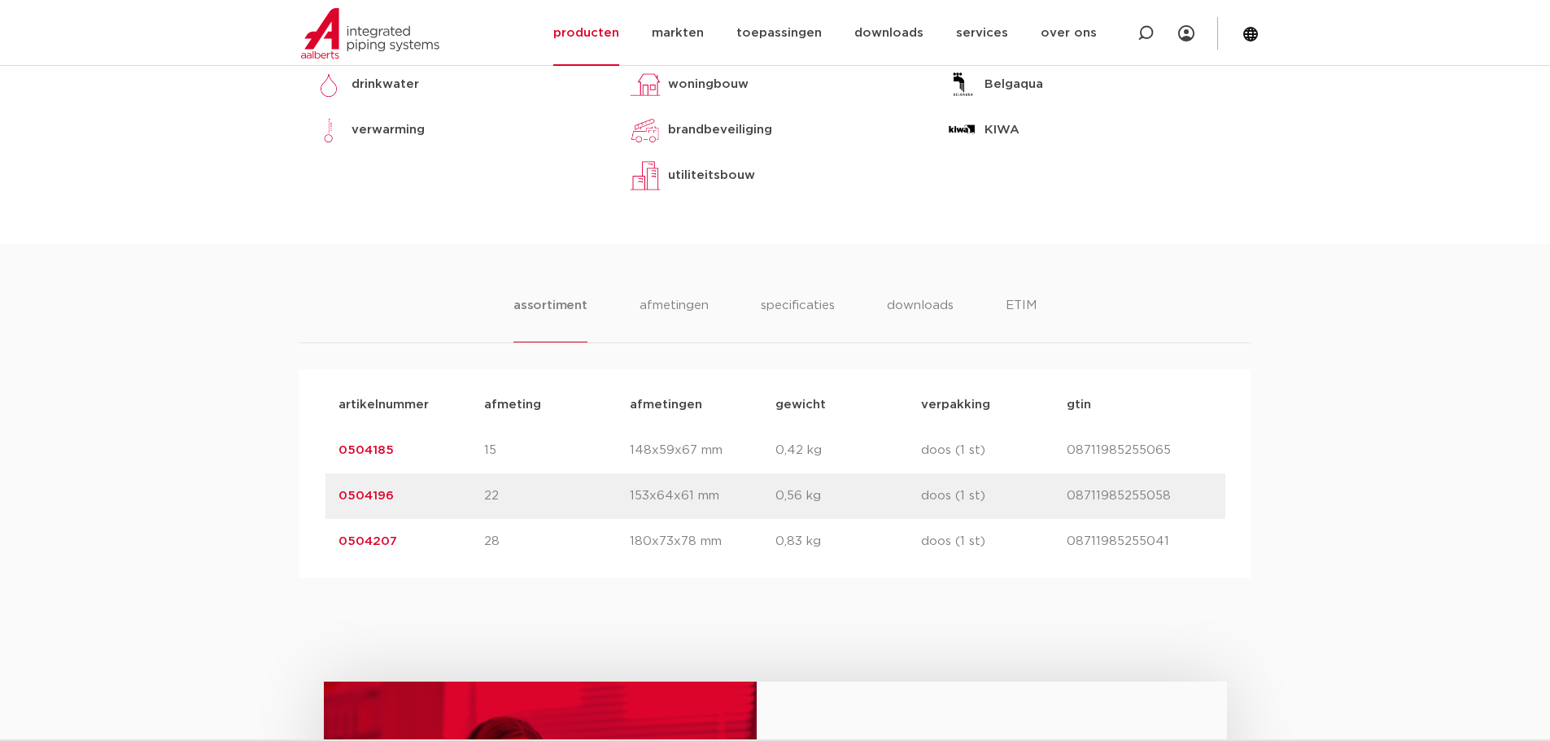
scroll to position [645, 0]
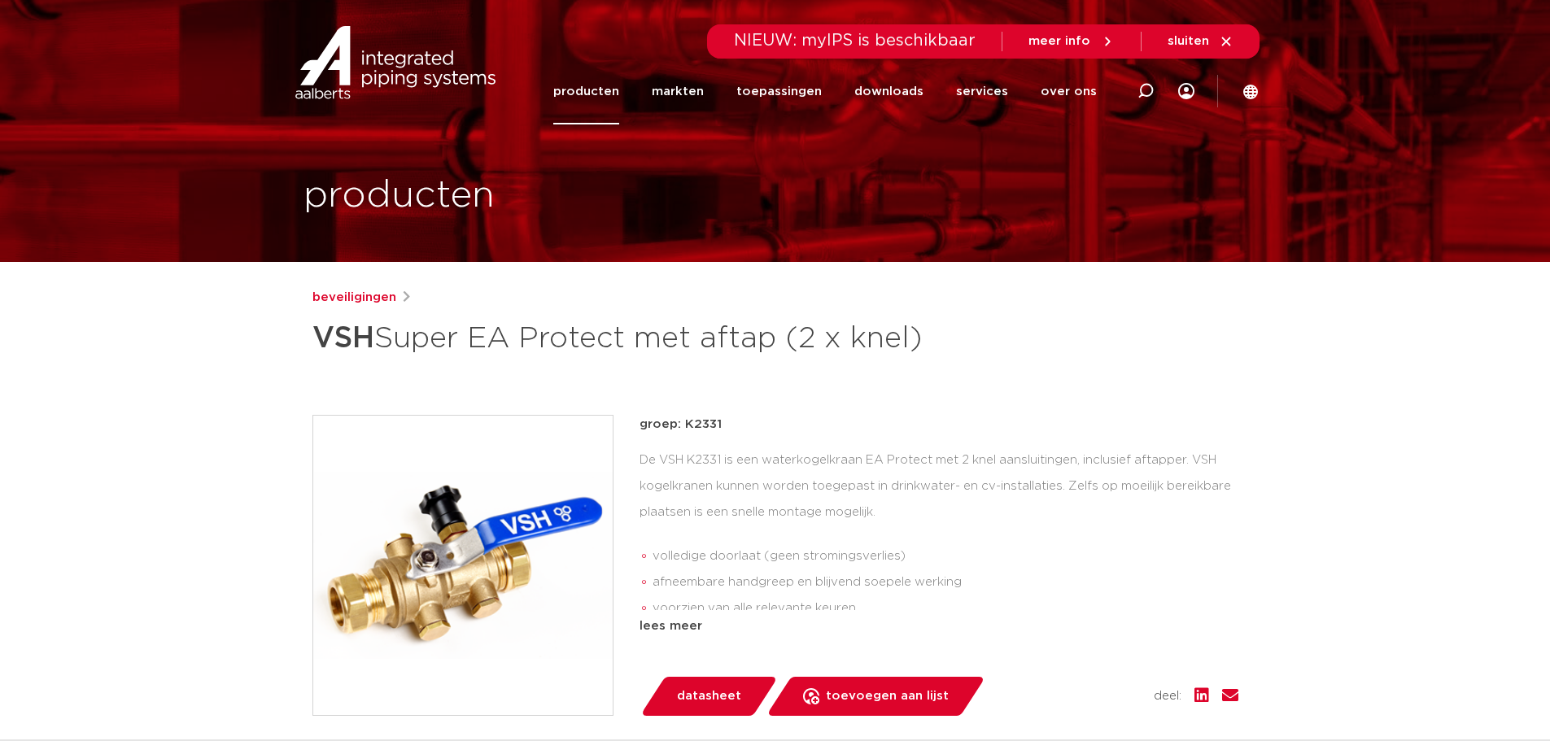
click at [611, 87] on link "producten" at bounding box center [586, 92] width 66 height 66
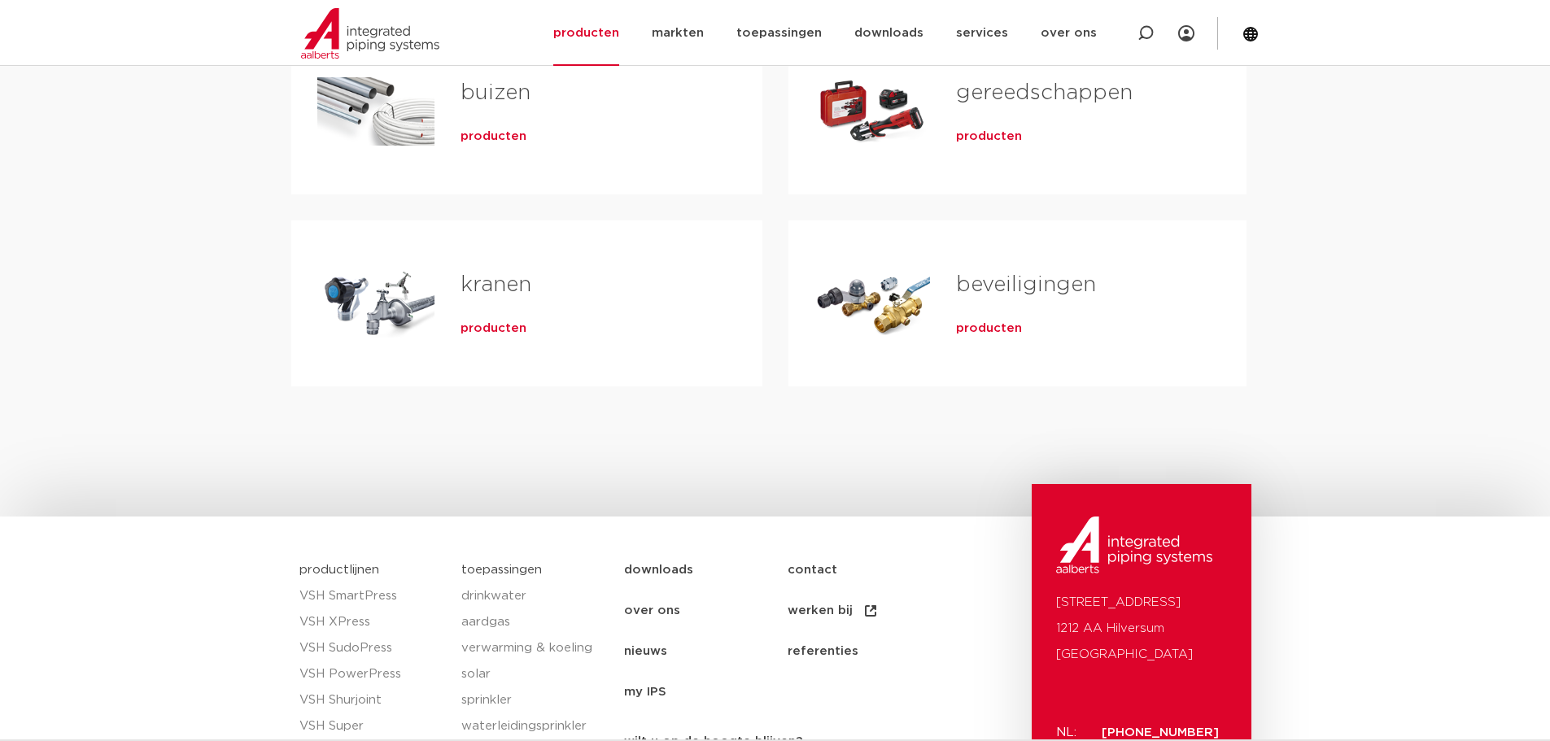
click at [992, 282] on link "beveiligingen" at bounding box center [1026, 284] width 140 height 21
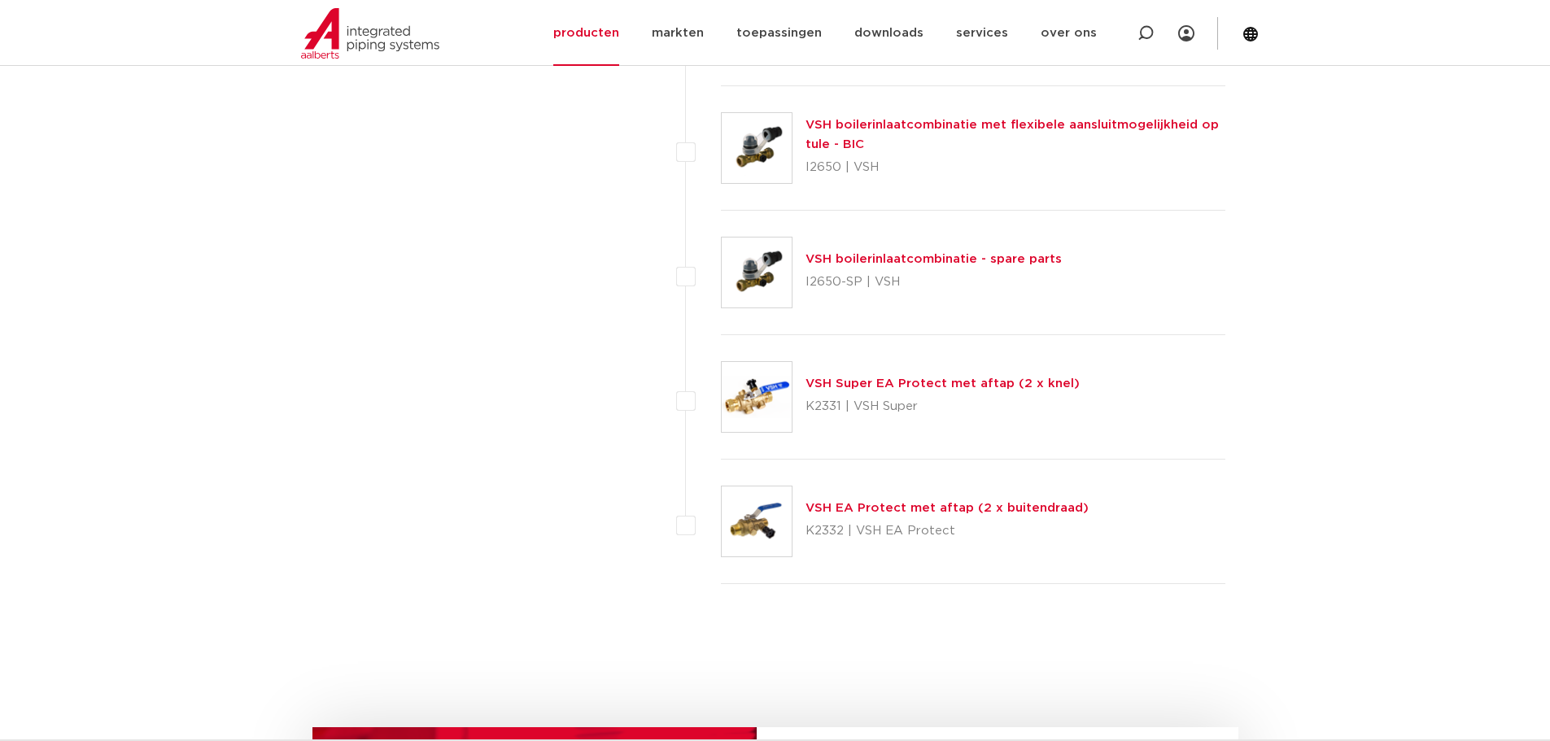
scroll to position [6996, 0]
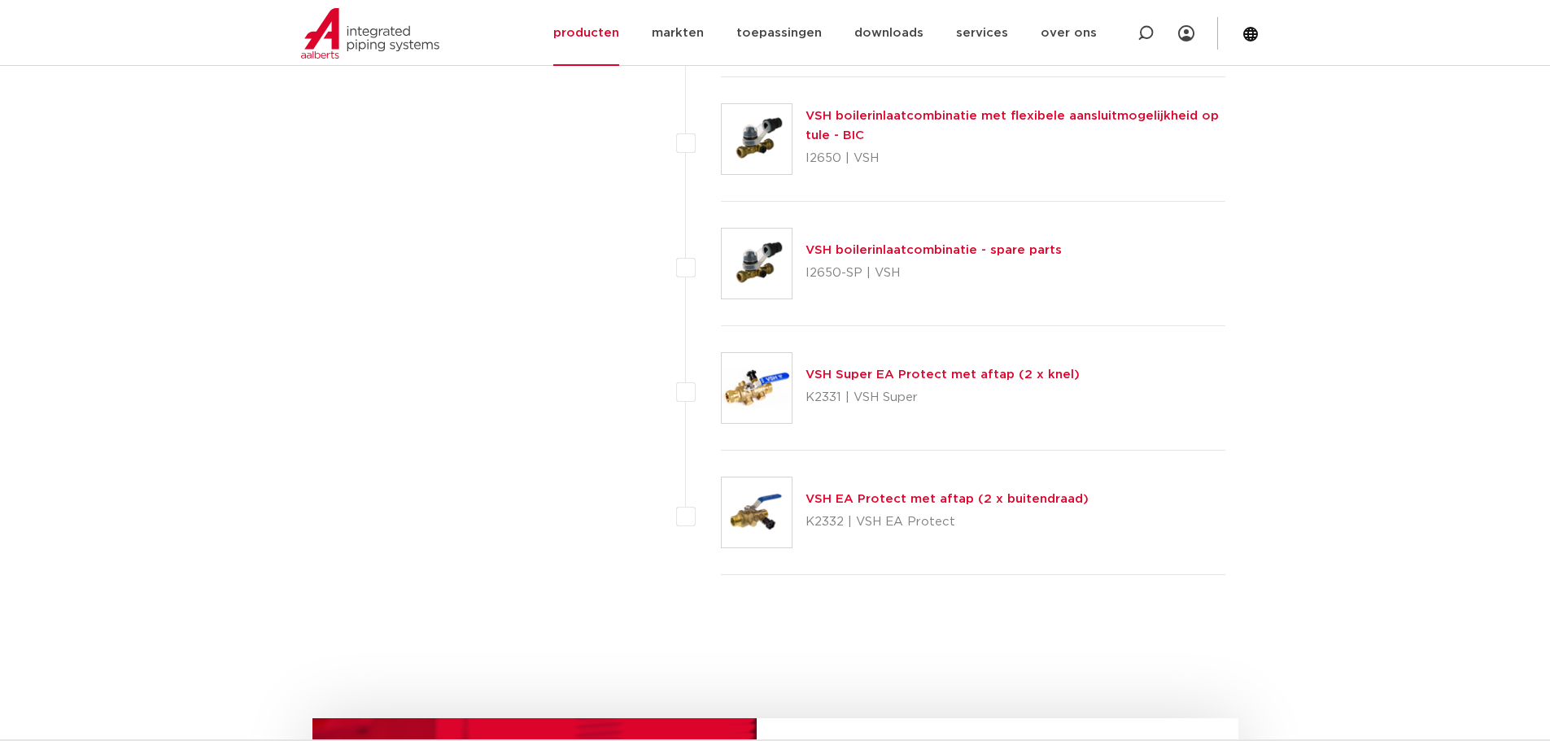
click at [894, 501] on link "VSH EA Protect met aftap (2 x buitendraad)" at bounding box center [946, 499] width 283 height 12
